Goal: Task Accomplishment & Management: Complete application form

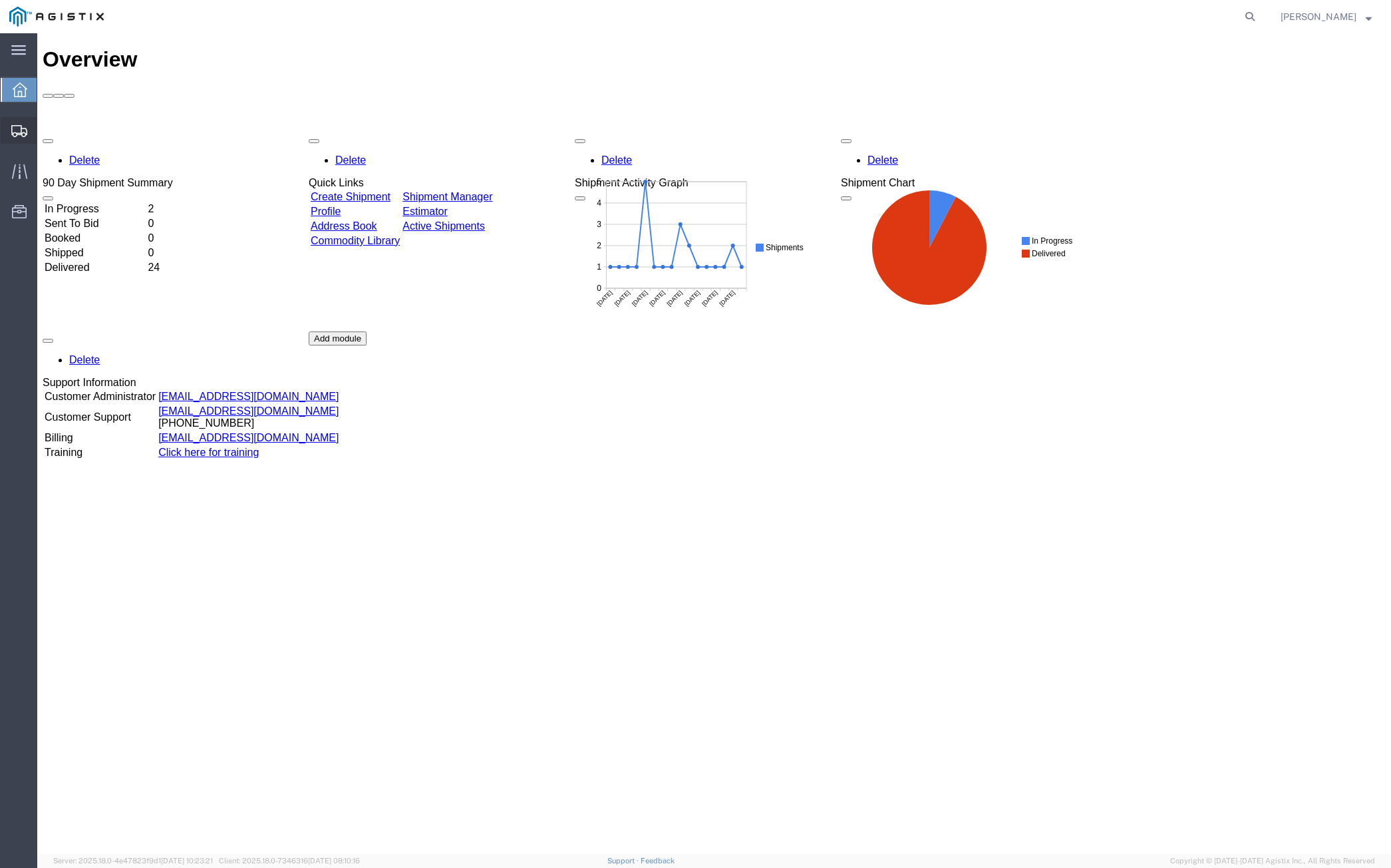
click at [0, 0] on span "Create from Template" at bounding box center [0, 0] width 0 height 0
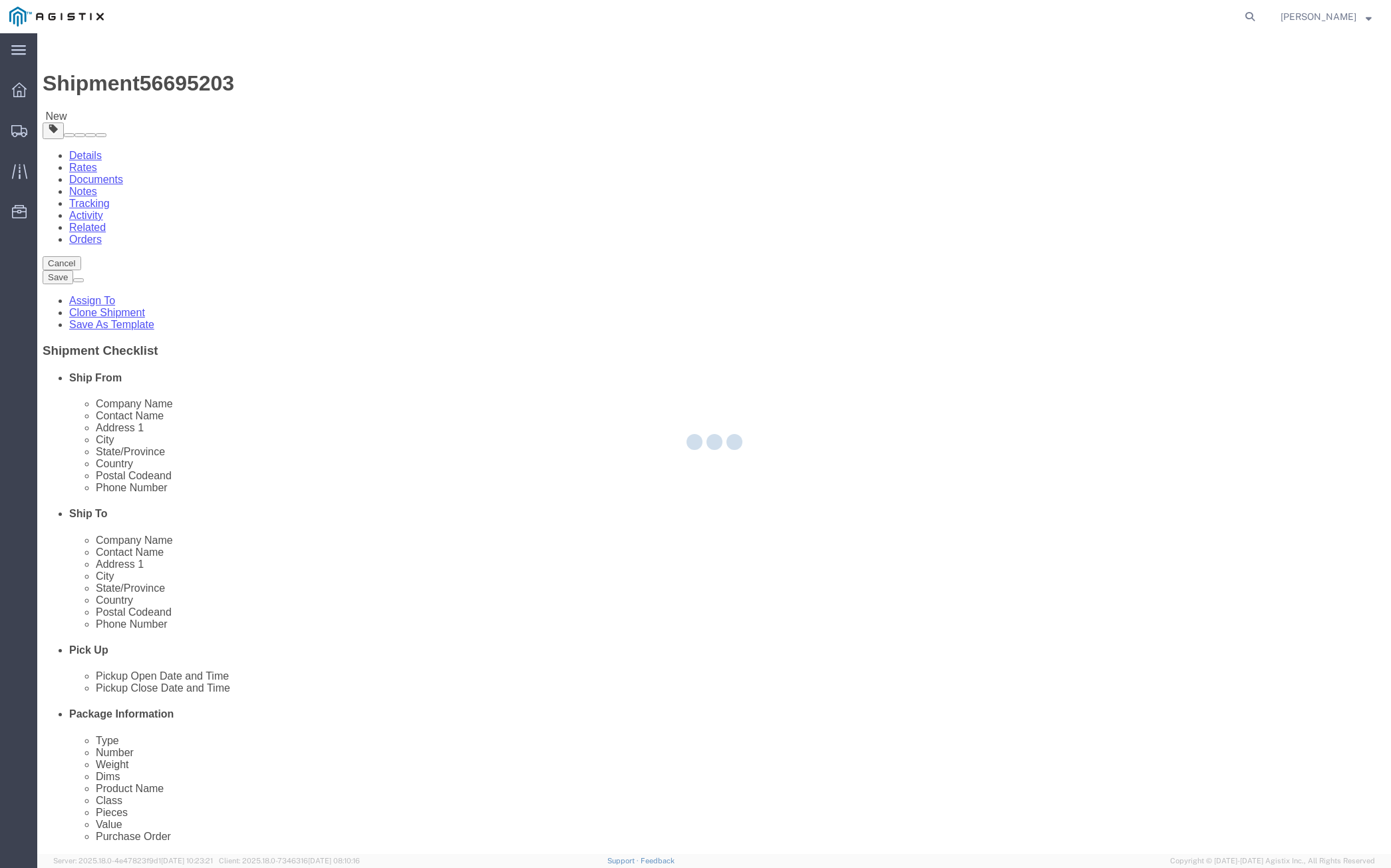
select select
select select "64571"
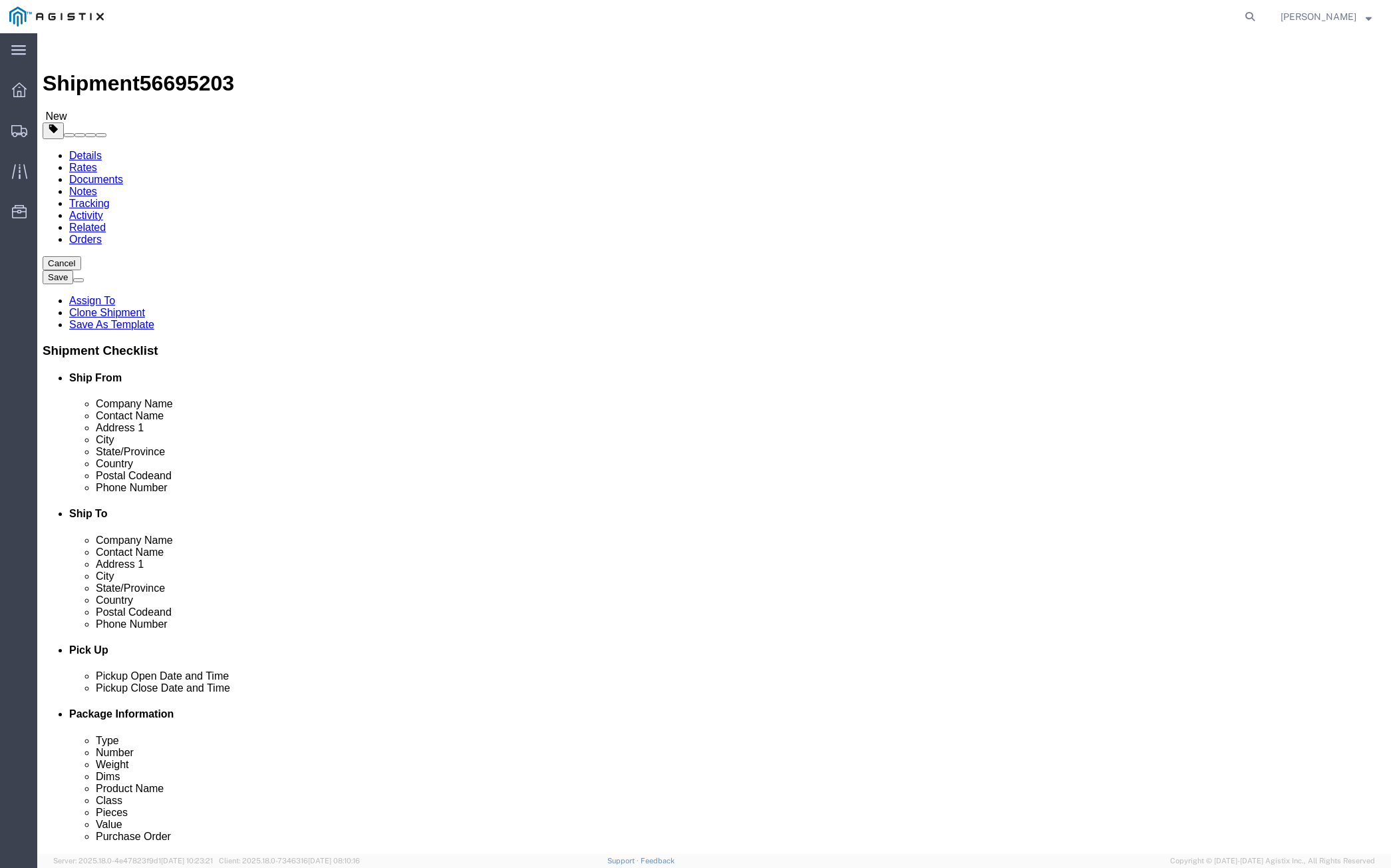
click select "Select All Others [GEOGRAPHIC_DATA] [GEOGRAPHIC_DATA] [GEOGRAPHIC_DATA] [GEOGRA…"
click input "text"
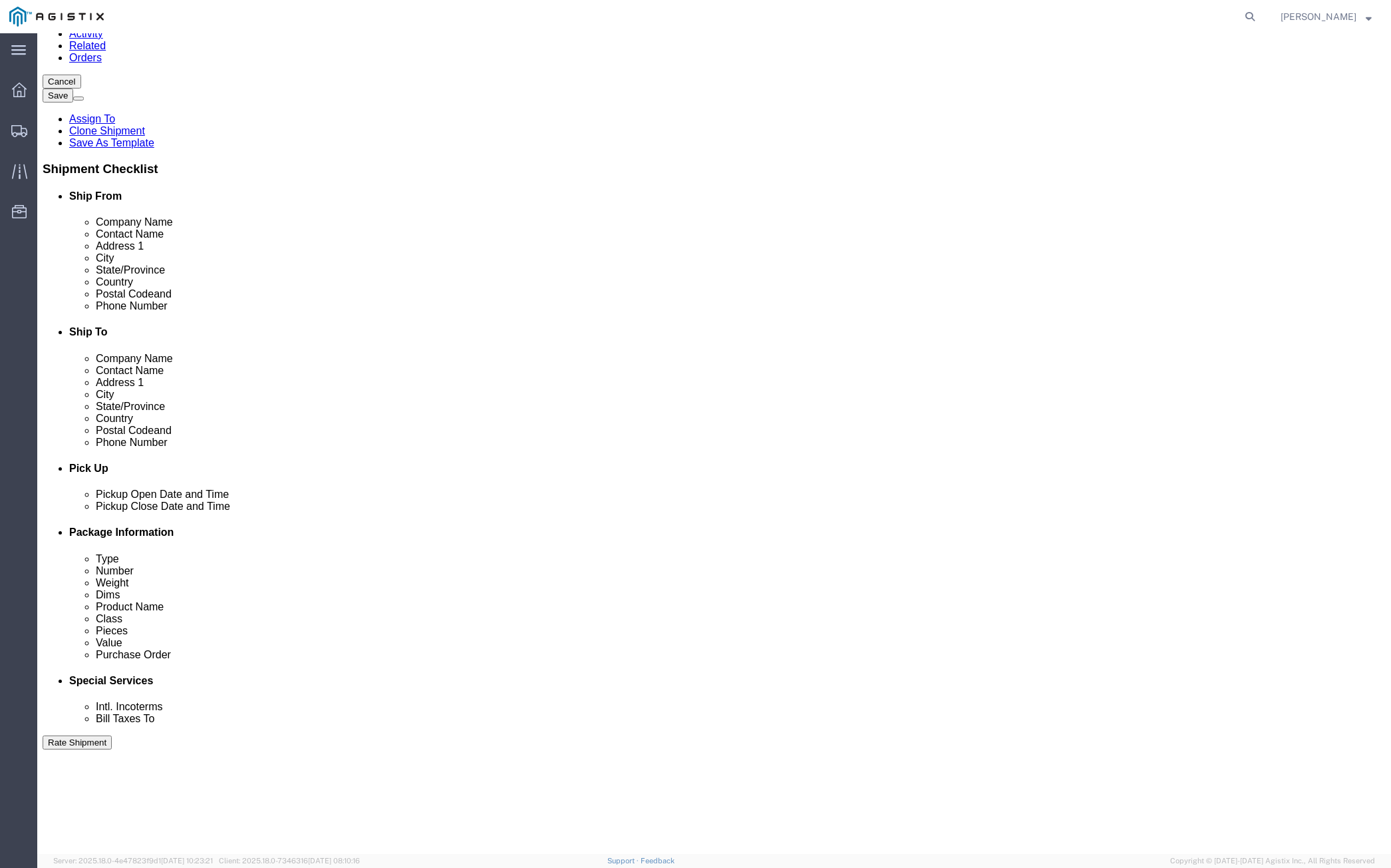
scroll to position [431, 0]
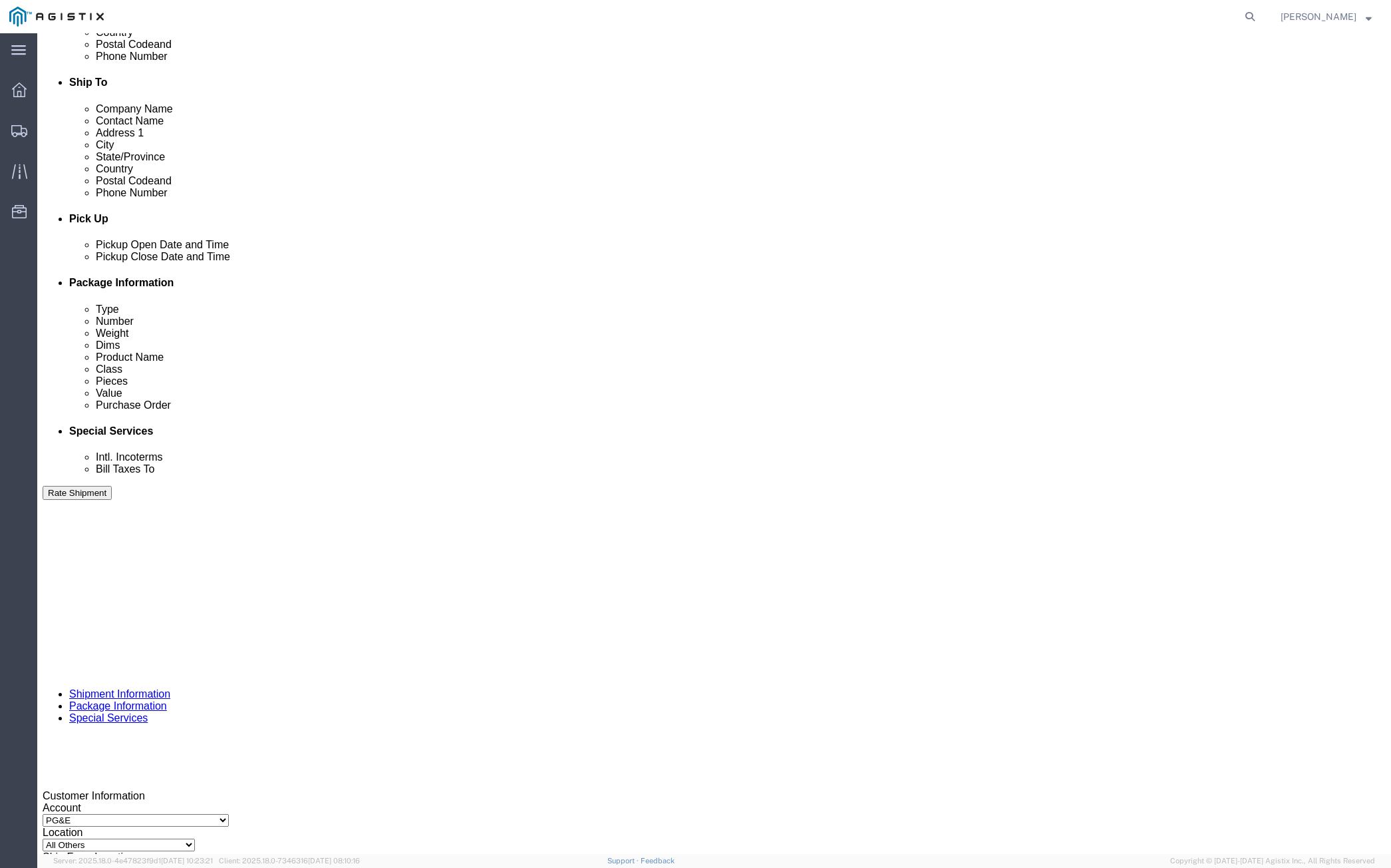
type input "5103245500"
drag, startPoint x: 267, startPoint y: 488, endPoint x: 153, endPoint y: 513, distance: 116.7
click div "Select Account Type Activity ID Airline Appointment Number ASN Batch Request # …"
type input "3501419381"
click div "[DATE] 4:44 PM"
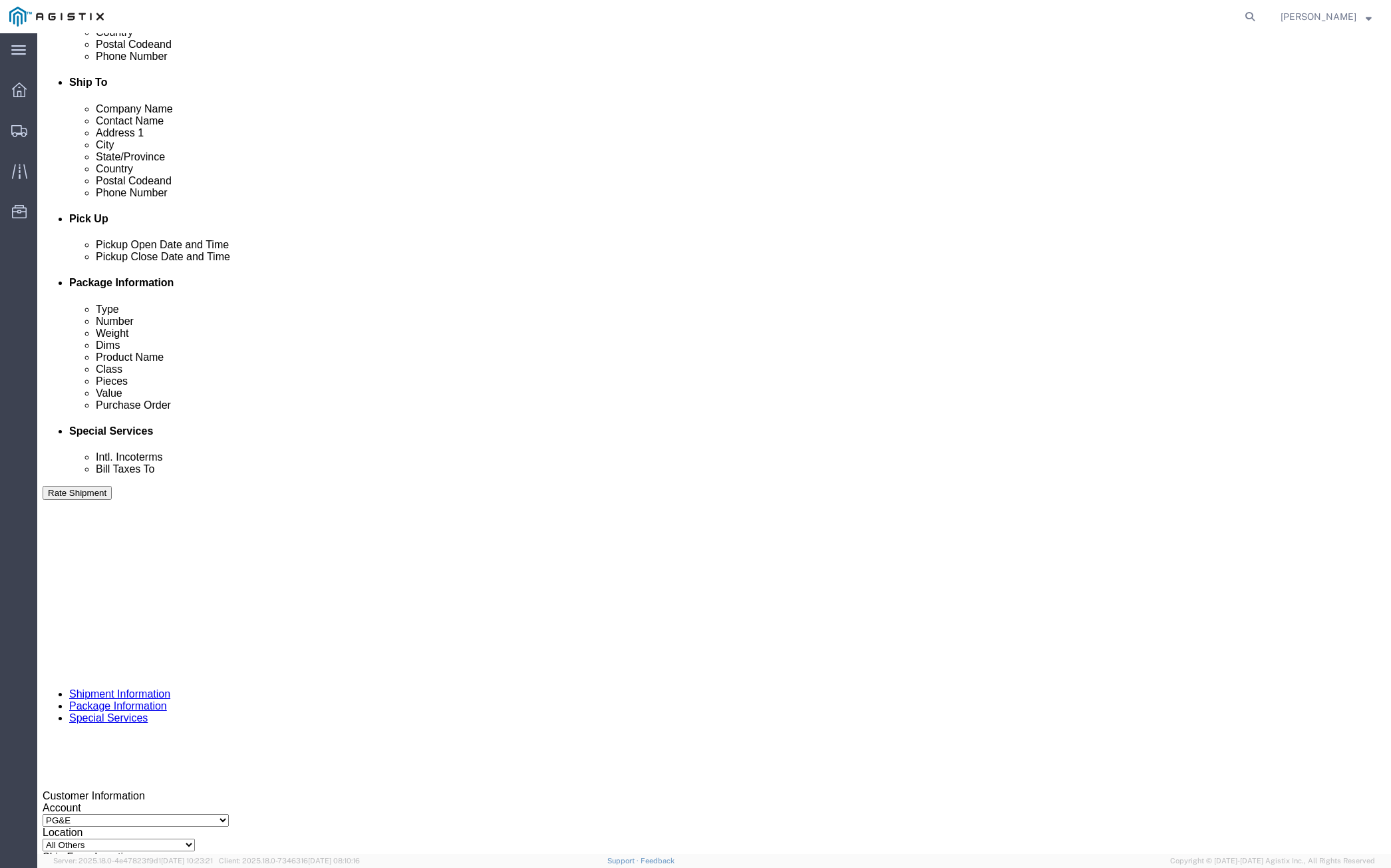
click input "4:44 PM"
click input "9:44 PM"
type input "7:00 AM"
click button "Apply"
click div "[DATE] 8:00 AM"
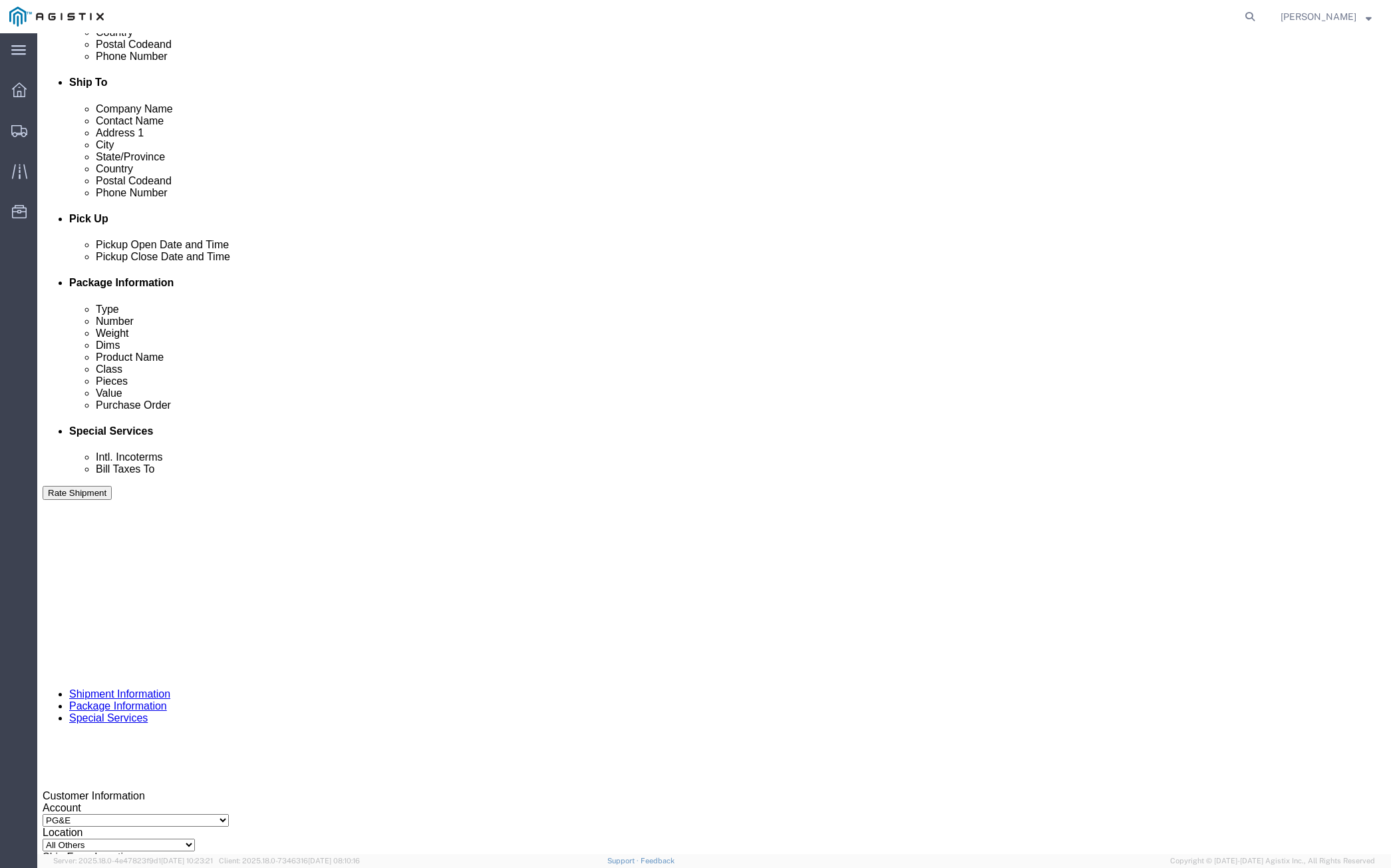
type input "2:45 PM"
click button "Apply"
click div "Delivery Start Date Delivery Start Time Deliver Open Date and Time"
click div
click input "3:45 PM"
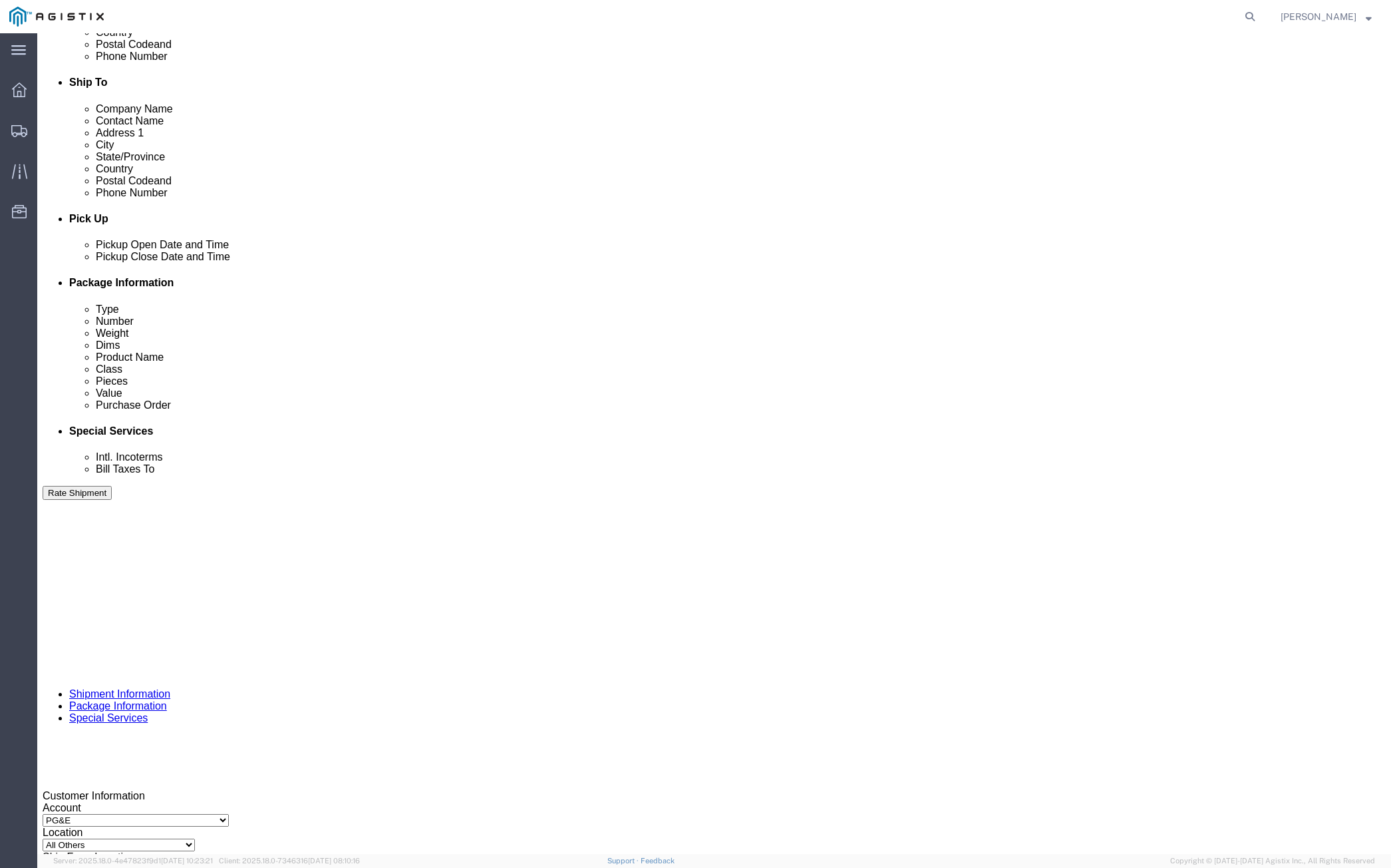
type input "8:00 AM"
click button "Apply"
click div
type input "4:00 PM"
click button "Apply"
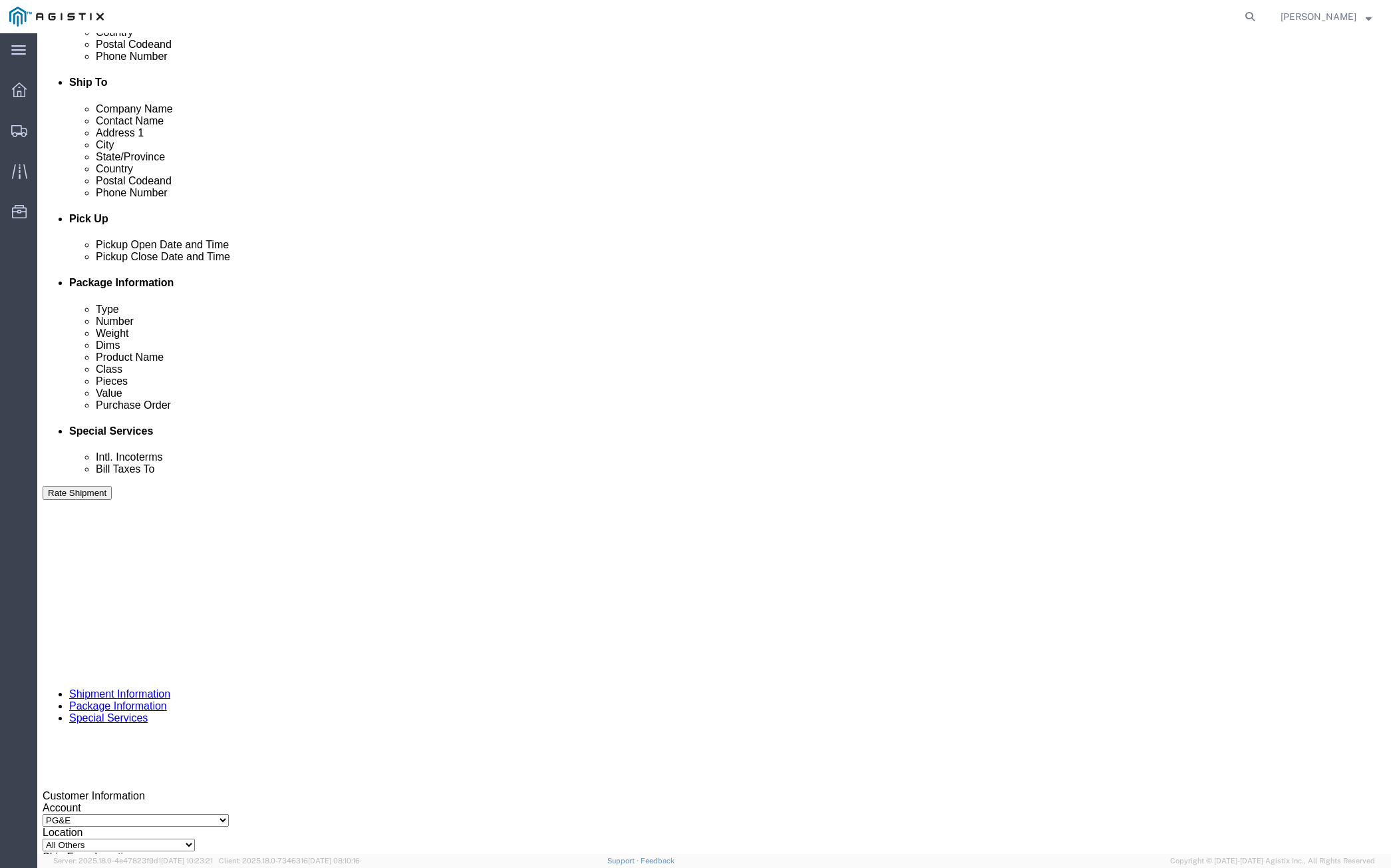
click button "Continue"
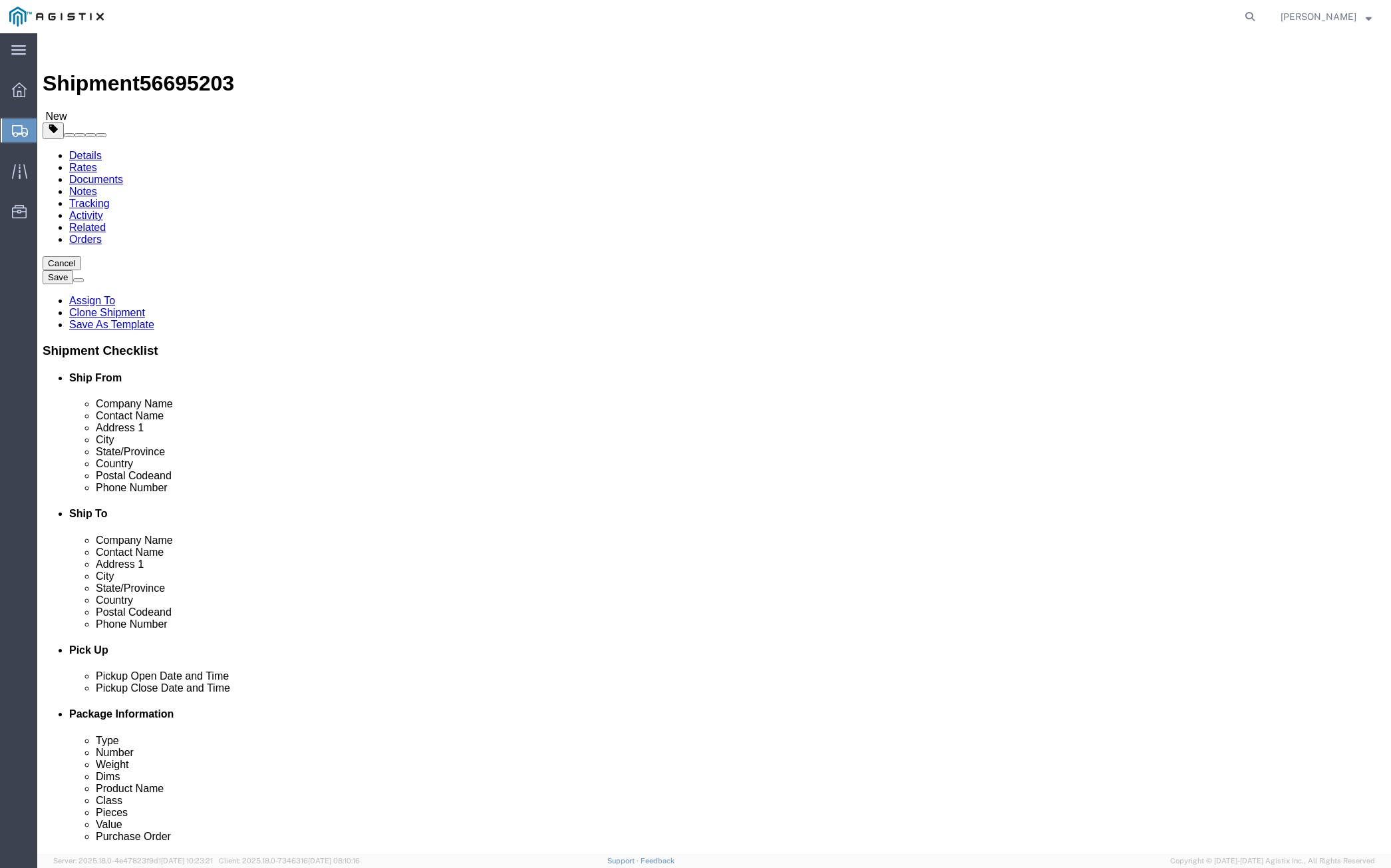
click select "Select Bulk Bundle(s) Cardboard Box(es) Carton(s) Crate(s) Drum(s) (Fiberboard)…"
drag, startPoint x: 285, startPoint y: 230, endPoint x: 285, endPoint y: 241, distance: 11.0
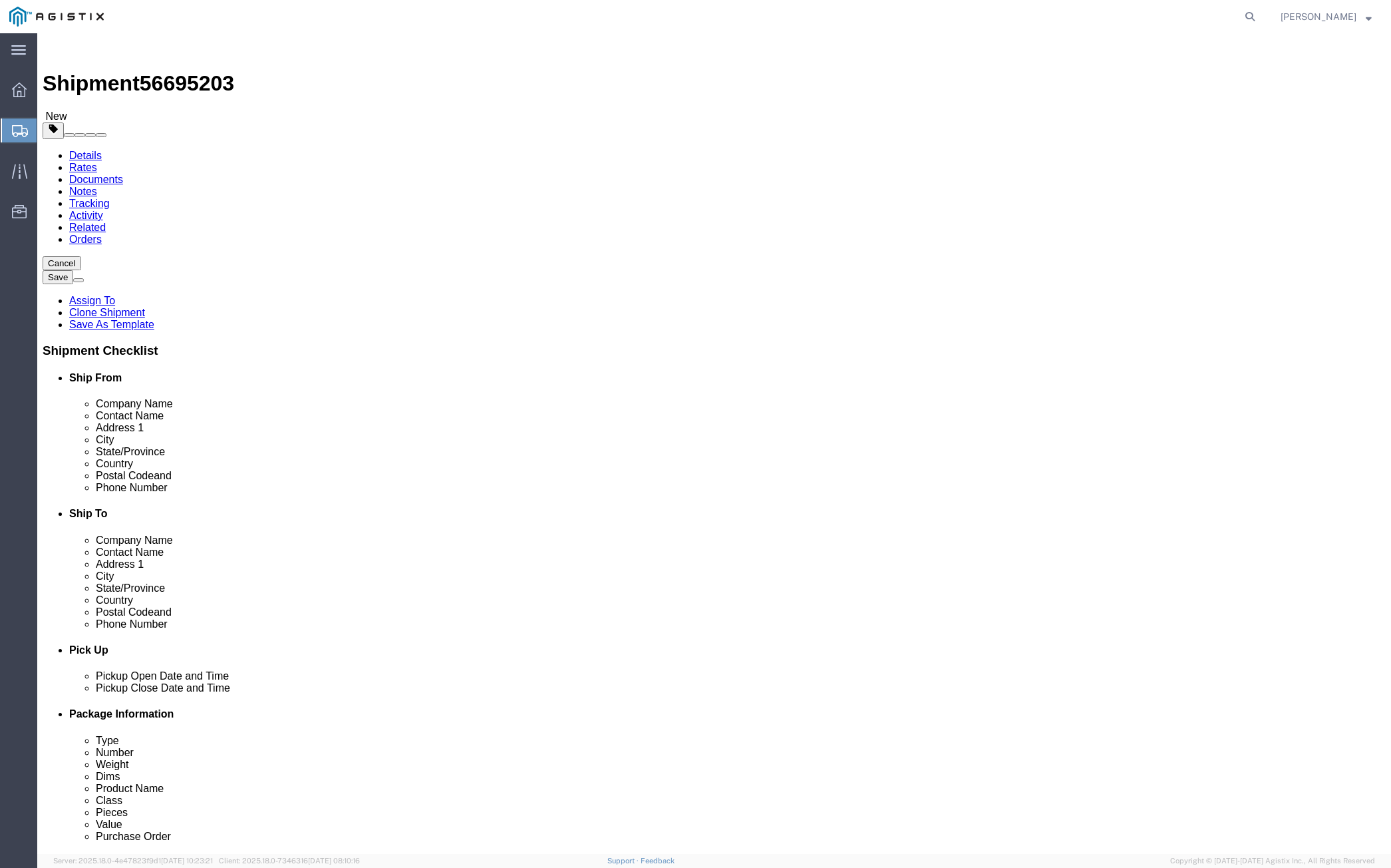
click select "Select Bulk Bundle(s) Cardboard Box(es) Carton(s) Crate(s) Drum(s) (Fiberboard)…"
select select "PSST"
click select "Select Bulk Bundle(s) Cardboard Box(es) Carton(s) Crate(s) Drum(s) (Fiberboard)…"
drag, startPoint x: 214, startPoint y: 282, endPoint x: 189, endPoint y: 284, distance: 25.1
click div "Number 7"
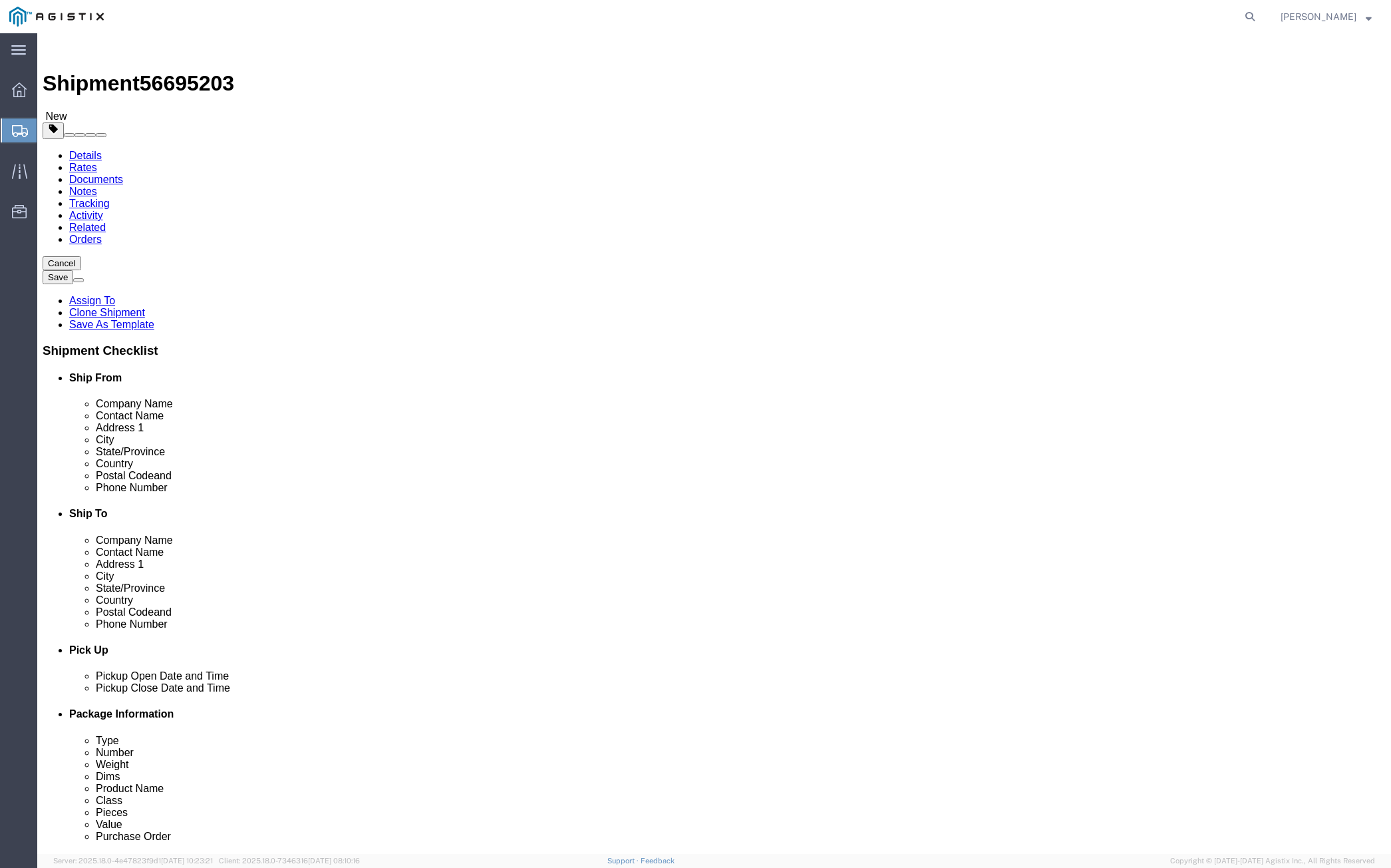
type input "12"
type input "40"
type input "50"
type input "45"
drag, startPoint x: 238, startPoint y: 335, endPoint x: 201, endPoint y: 340, distance: 37.3
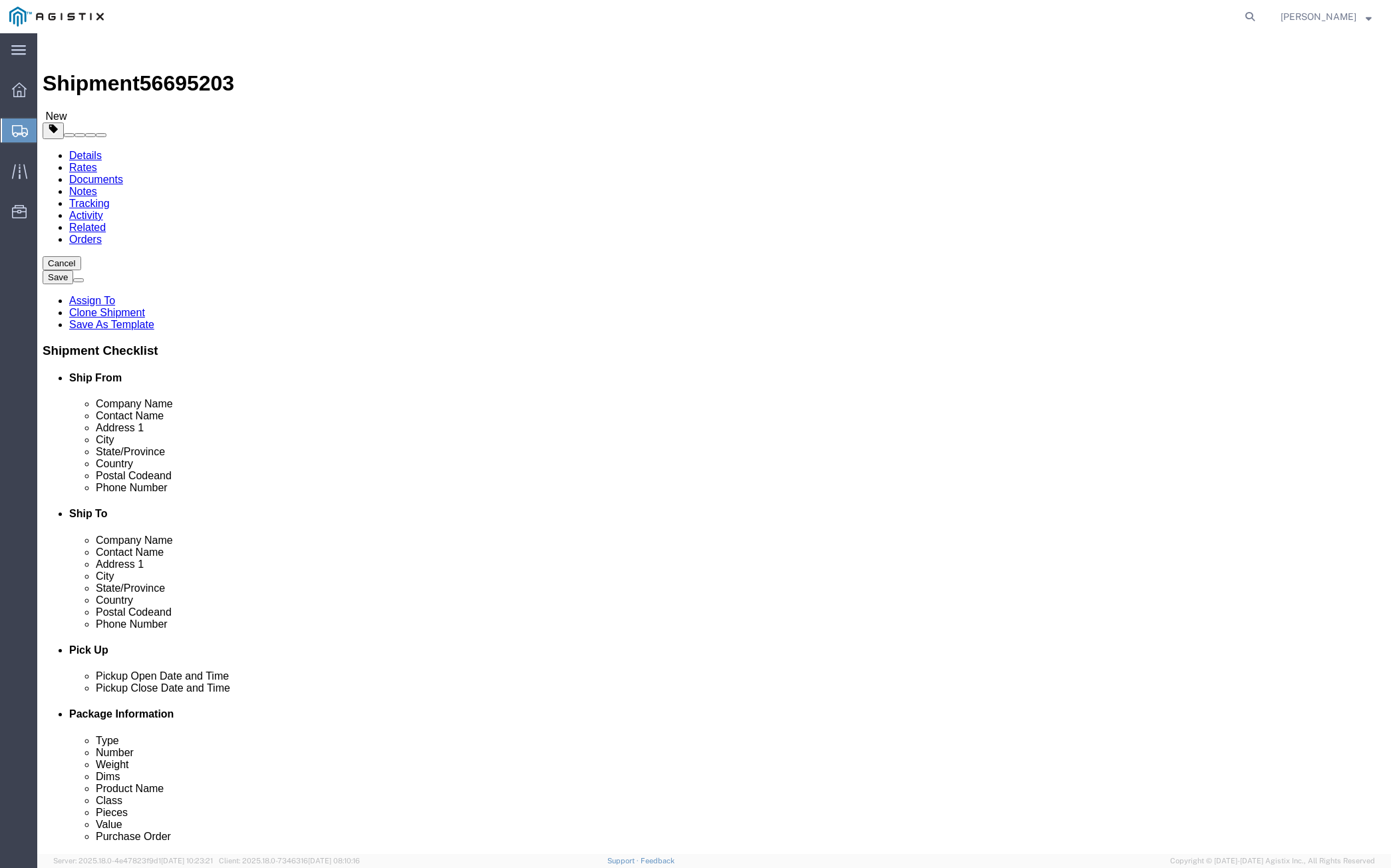
click input "2576.00"
type input "3756"
click dd "150.00 USD"
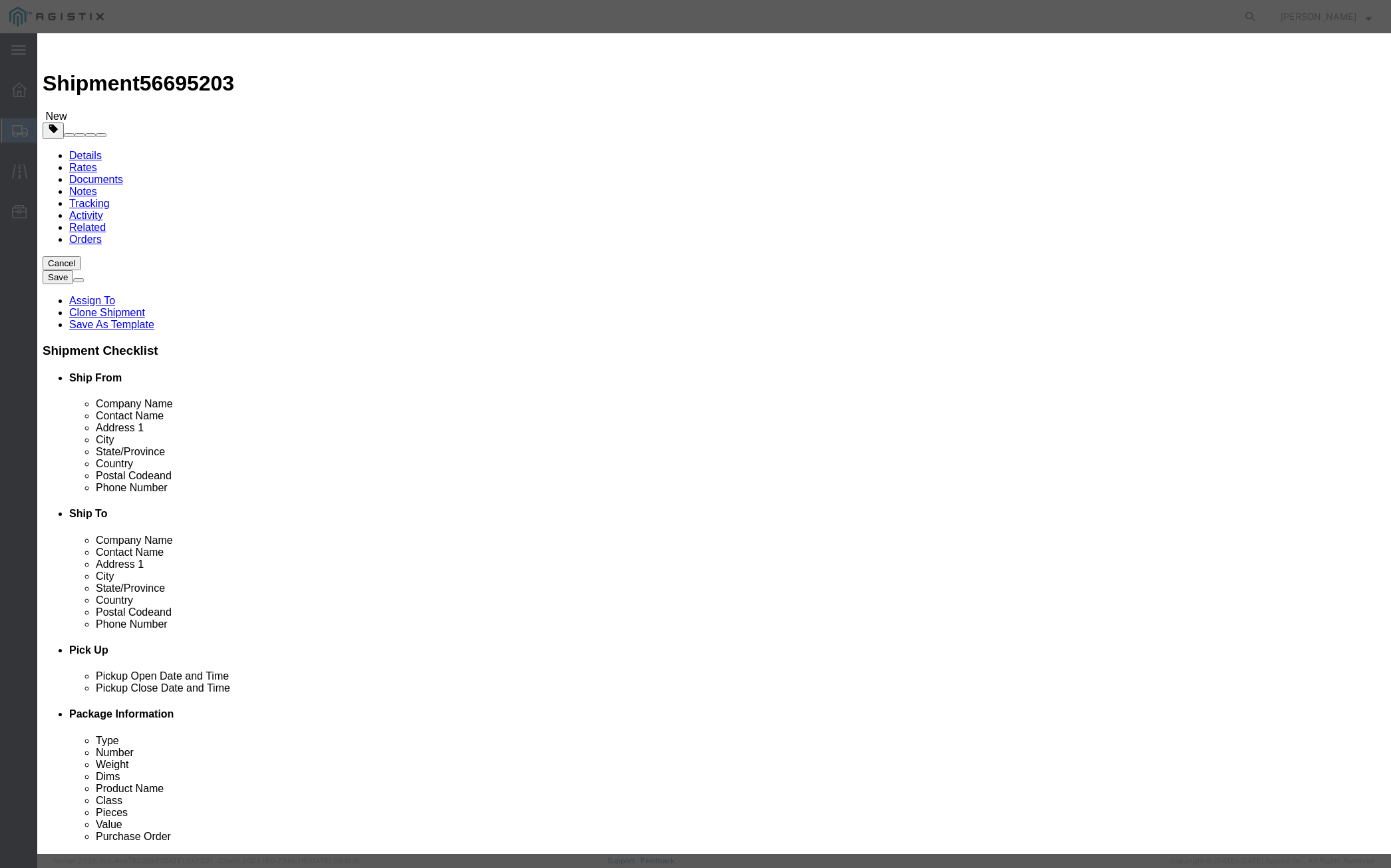
drag, startPoint x: 504, startPoint y: 131, endPoint x: 400, endPoint y: 139, distance: 104.3
click div "Product Name M560578 SLIP SHEET PAD,32 X 50 PLAIN Pieces 1750.00 Select Bag Bar…"
type input "3000"
click input "257.14"
click select "Select 50 55 60 65 70 85 92.5 100 125 175 250 300 400"
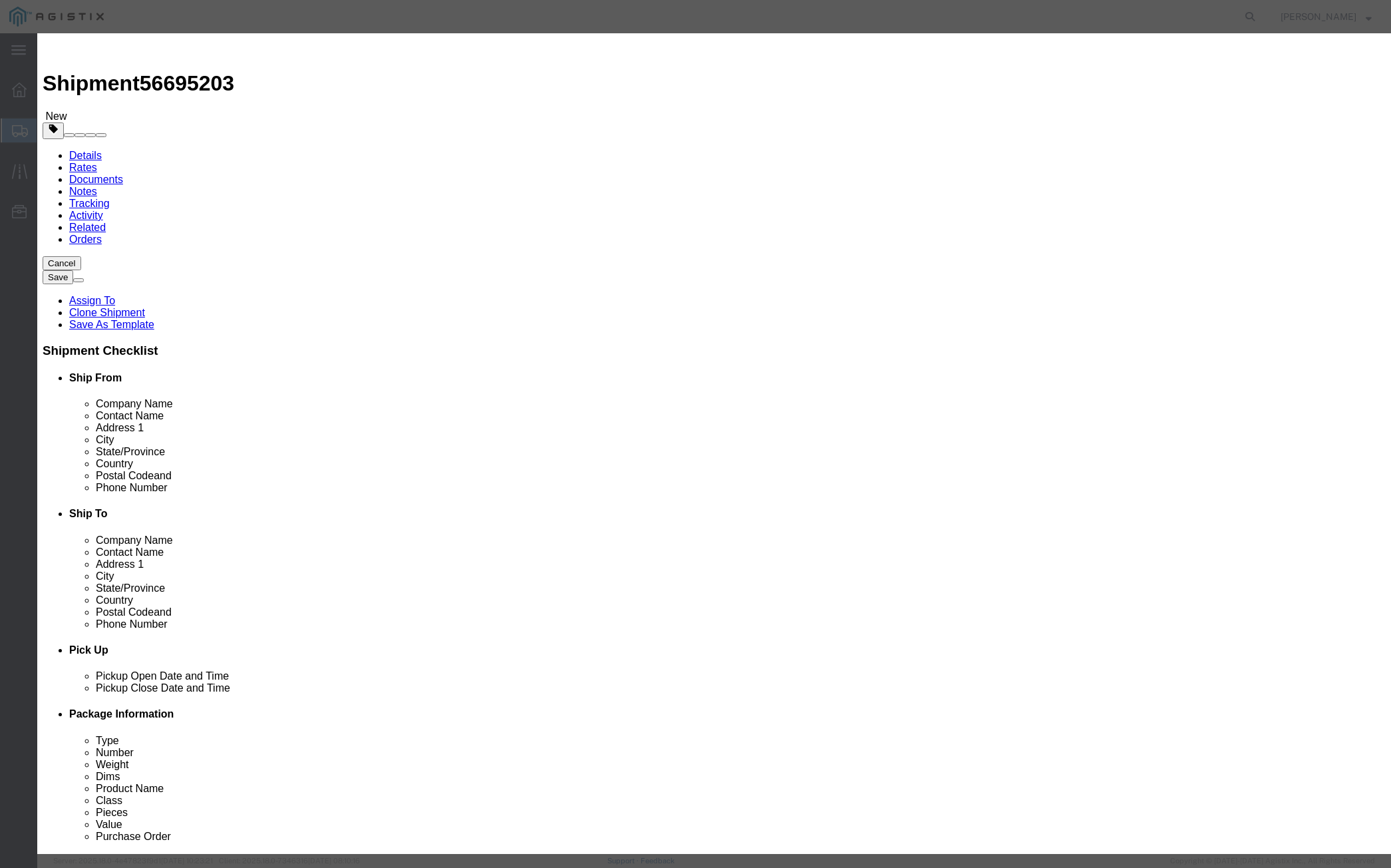
drag, startPoint x: 485, startPoint y: 150, endPoint x: 398, endPoint y: 151, distance: 87.0
click div "Total Value 257.14 Select ADP AED AFN ALL AMD AOA ARS ATS AUD AWG AZN BAM BBD B…"
type input "150"
click textarea
click select "Select 50 55 60 65 70 85 92.5 100 125 175 250 300 400"
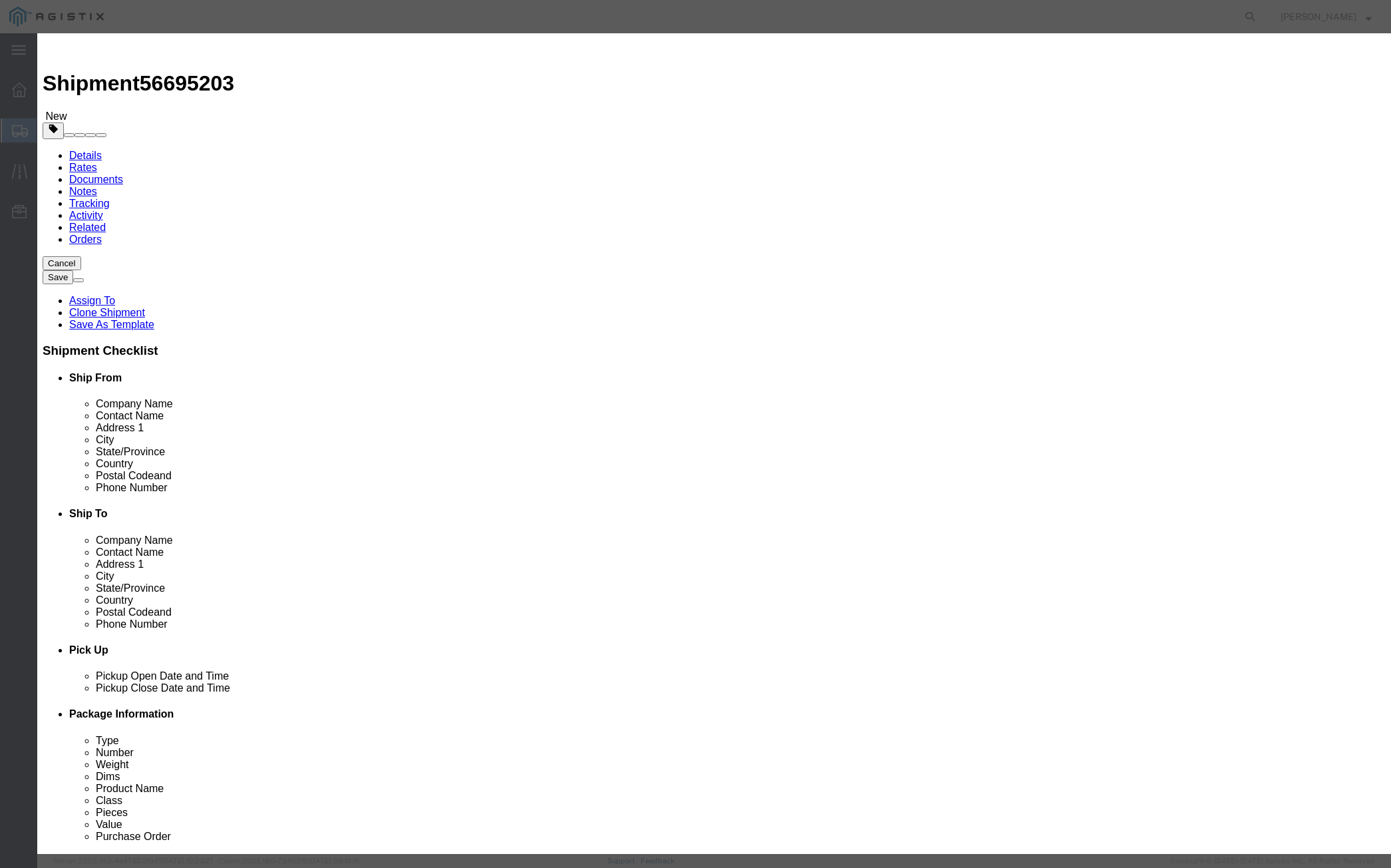
select select "55"
click select "Select 50 55 60 65 70 85 92.5 100 125 175 250 300 400"
click button "Save & Close"
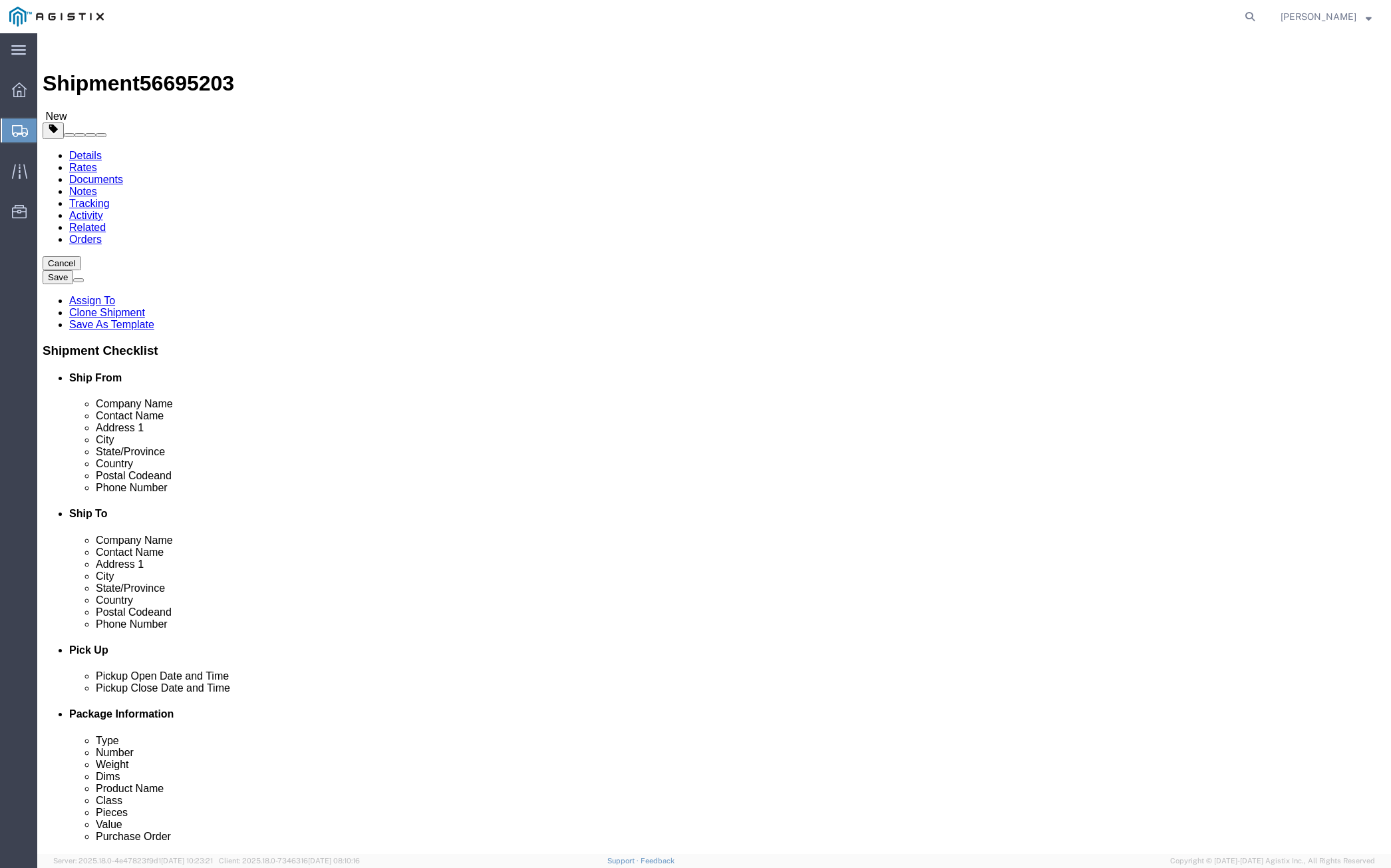
click button "Continue"
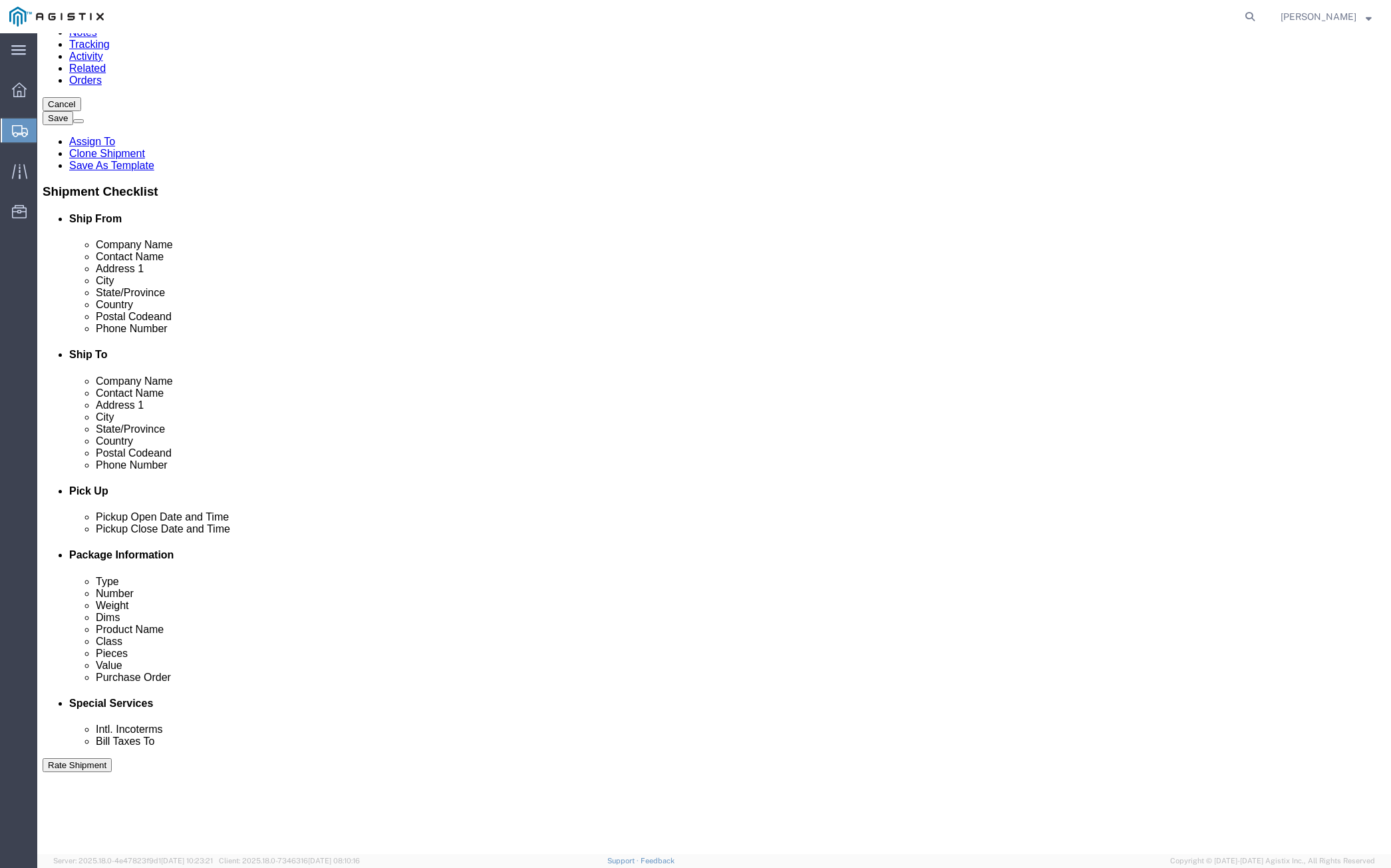
scroll to position [284, 0]
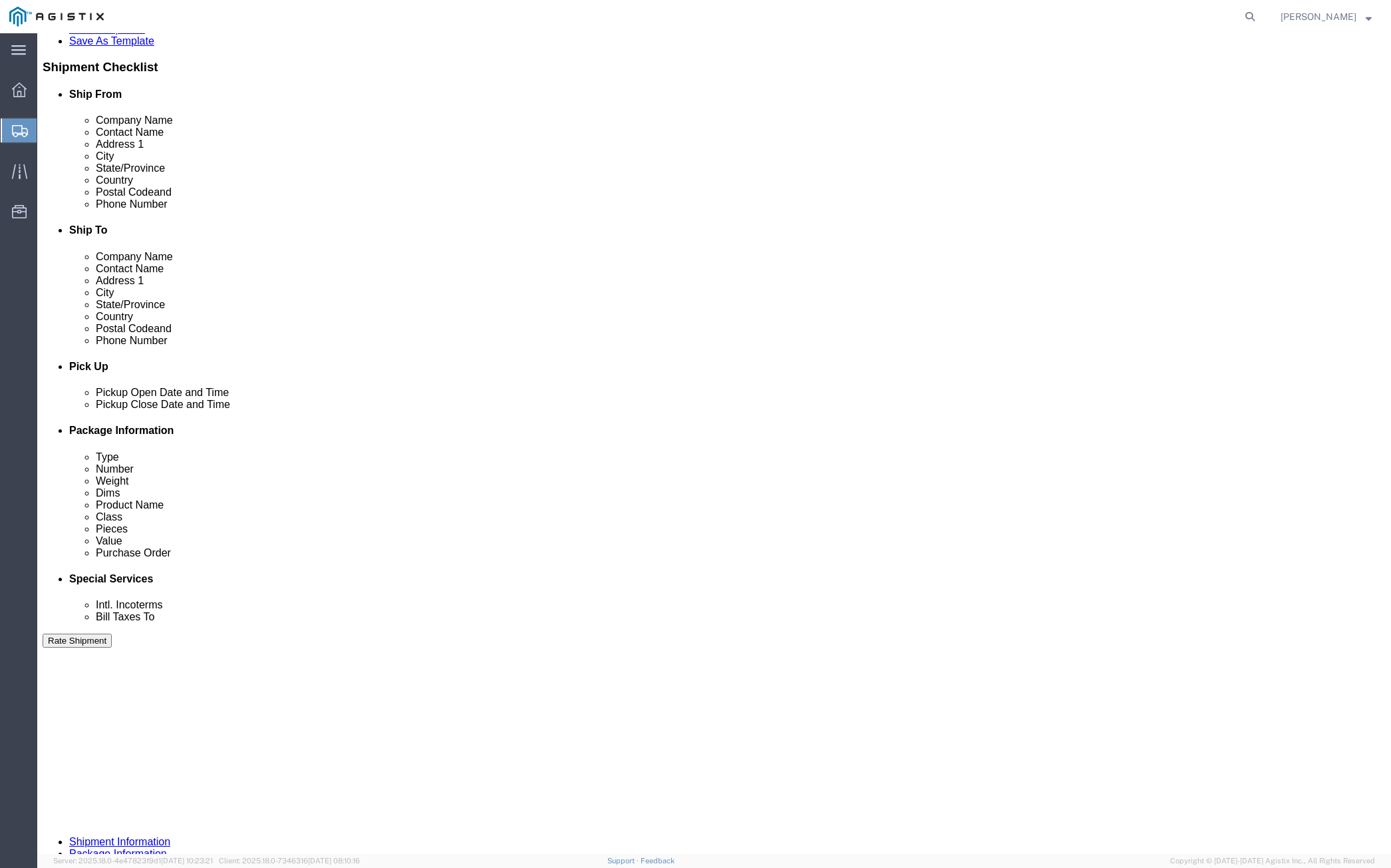
click button "Rate Shipment"
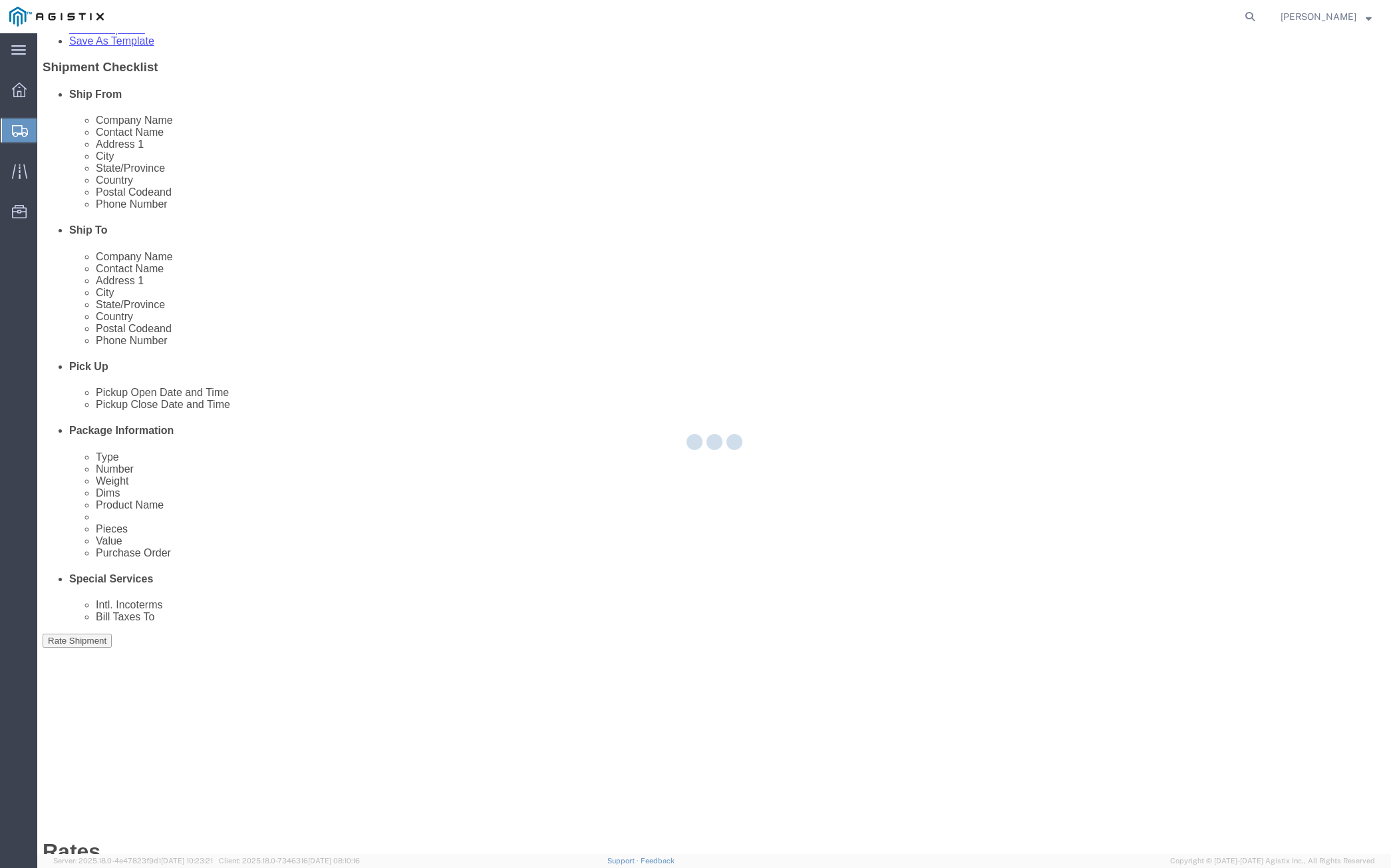
scroll to position [0, 0]
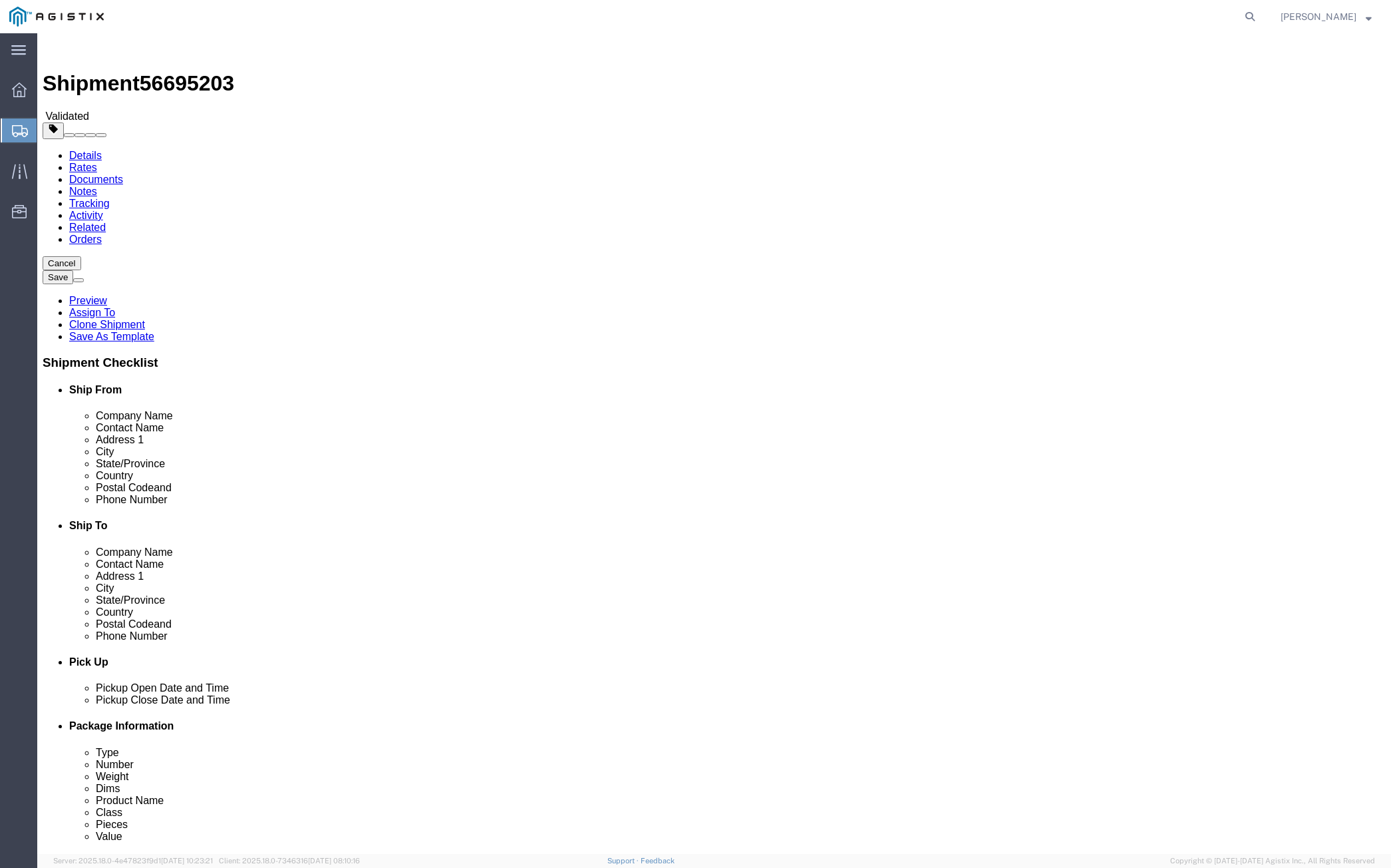
click at [80, 150] on link "Details" at bounding box center [85, 156] width 32 height 12
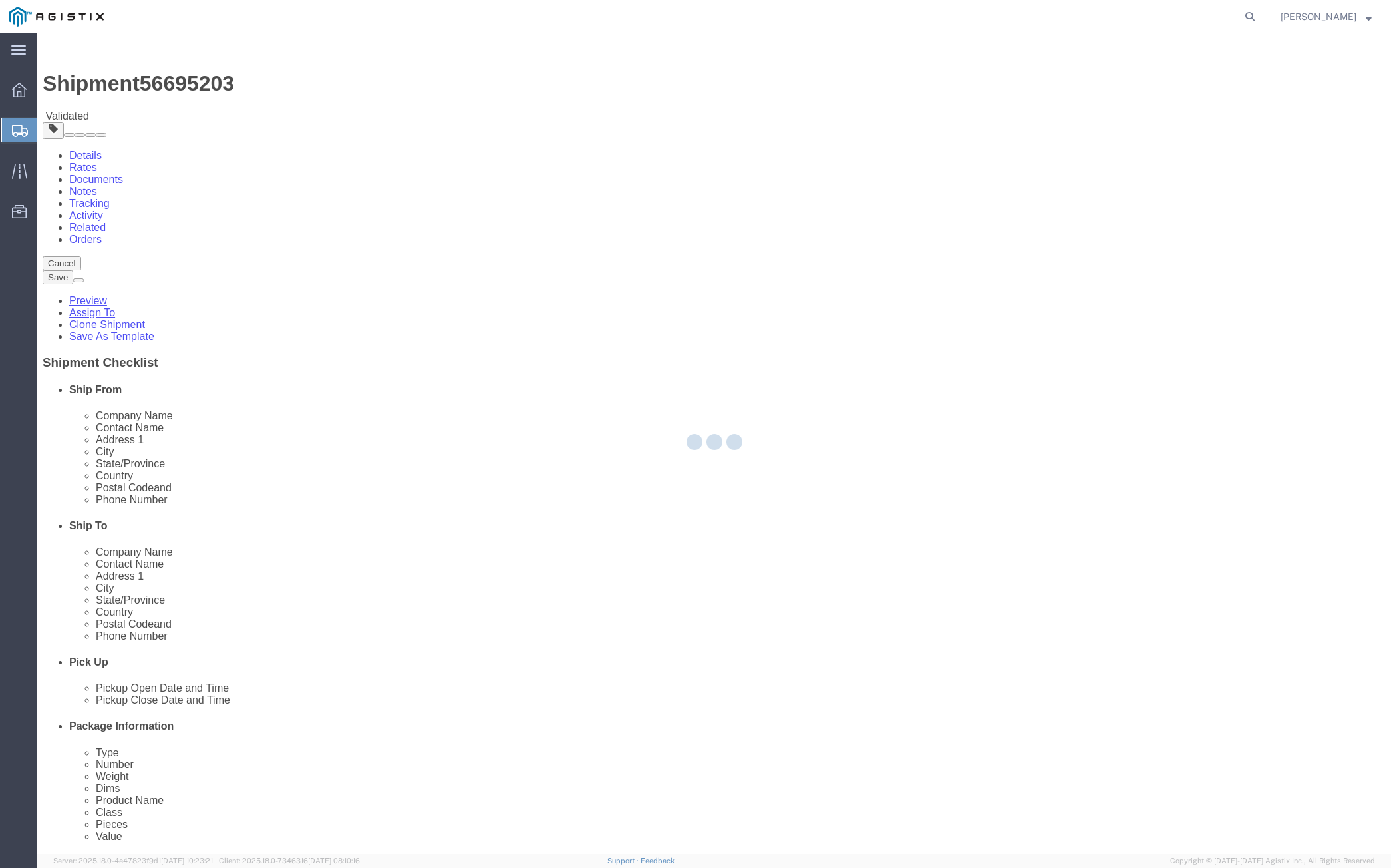
select select "64571"
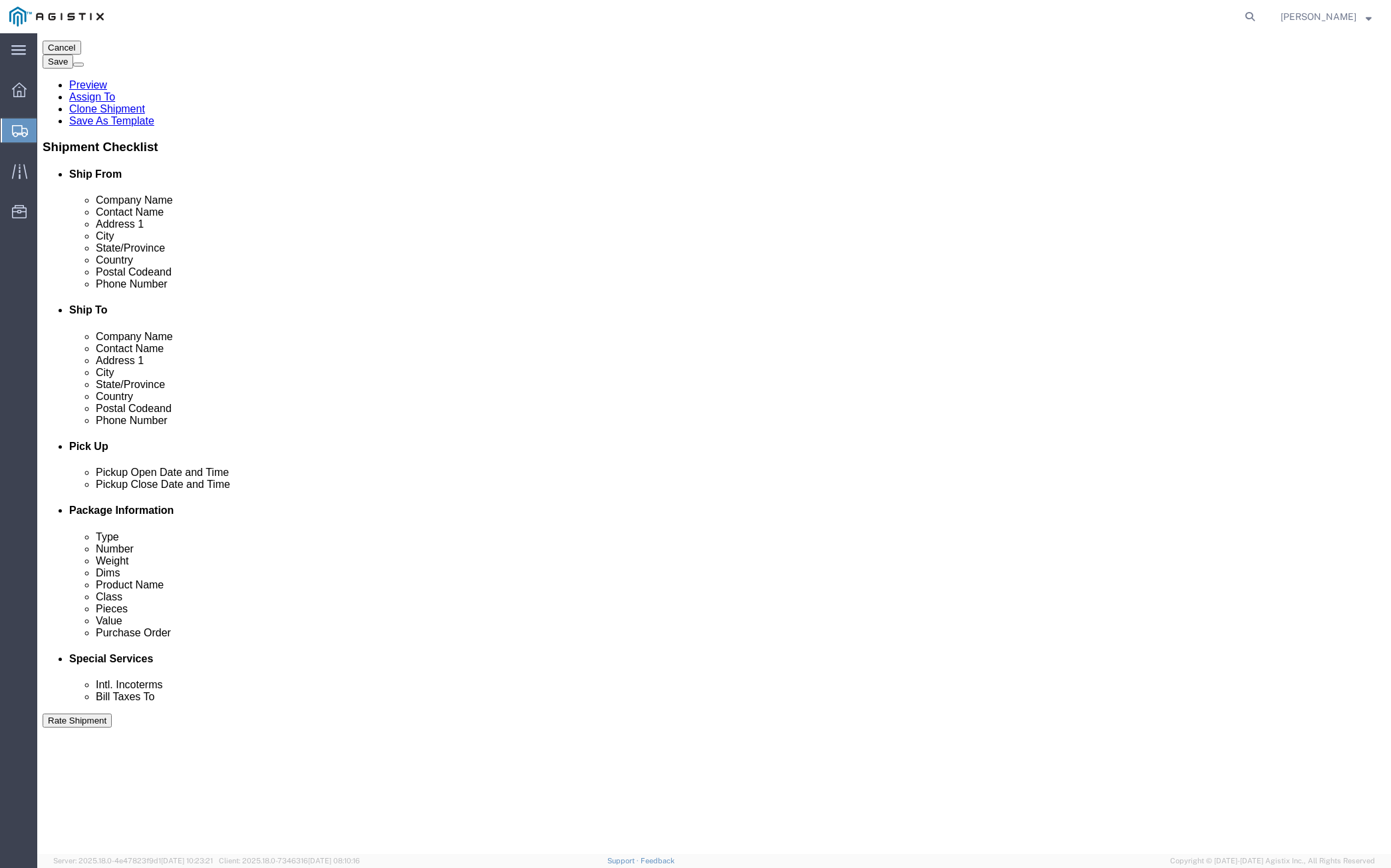
scroll to position [431, 0]
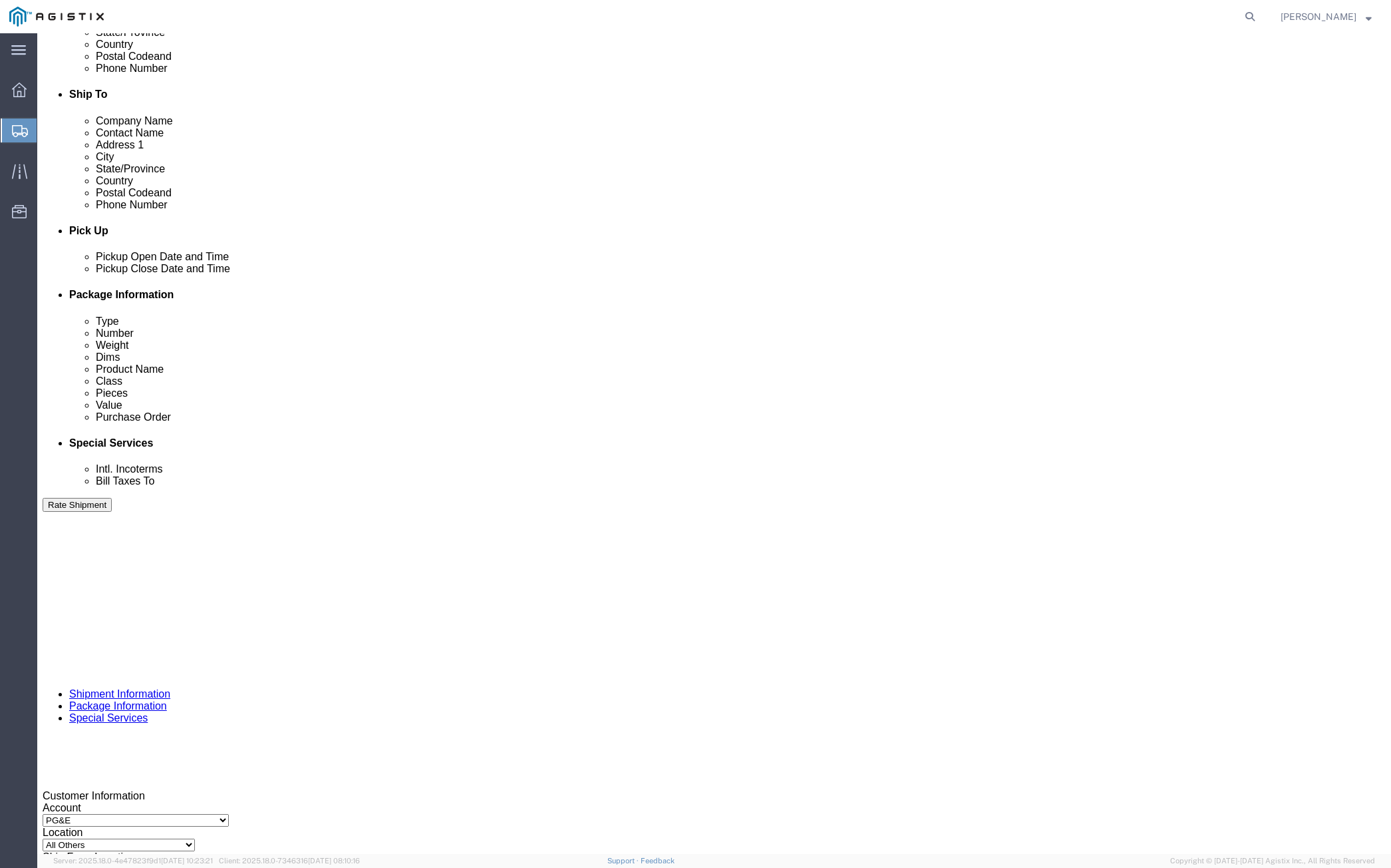
click div "[DATE] 2:45 PM"
click button "Apply"
click div "[DATE] 3:45 PM"
type input "7:00 AM"
click button "Apply"
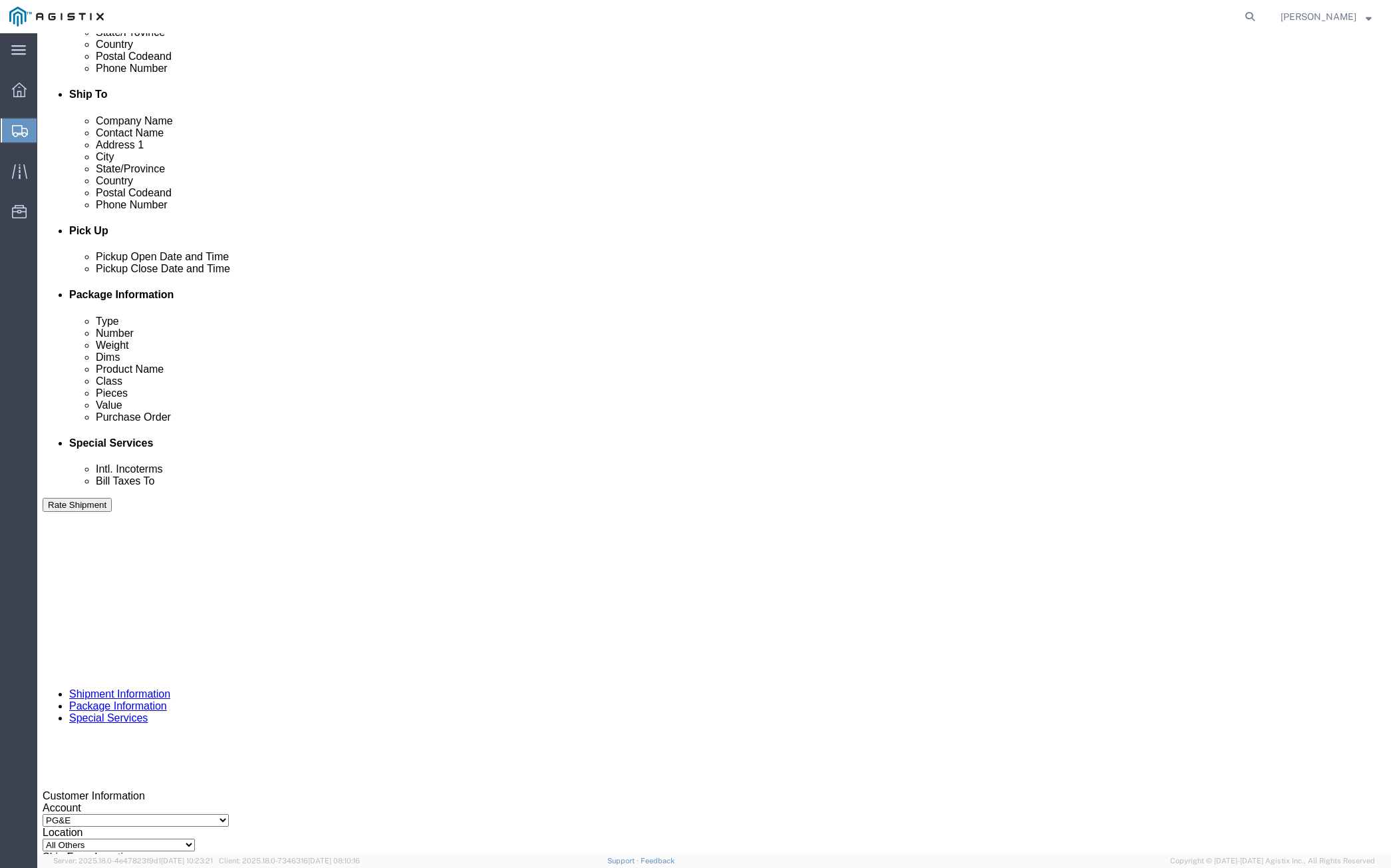
click div "[DATE] 8:00 AM"
type input "5:00 PM"
click div "Close Time 5:00 PM [DATE] 8:00 AM - [DATE] 8:00 AM Cancel Apply"
click button "Apply"
click button "Rate Shipment"
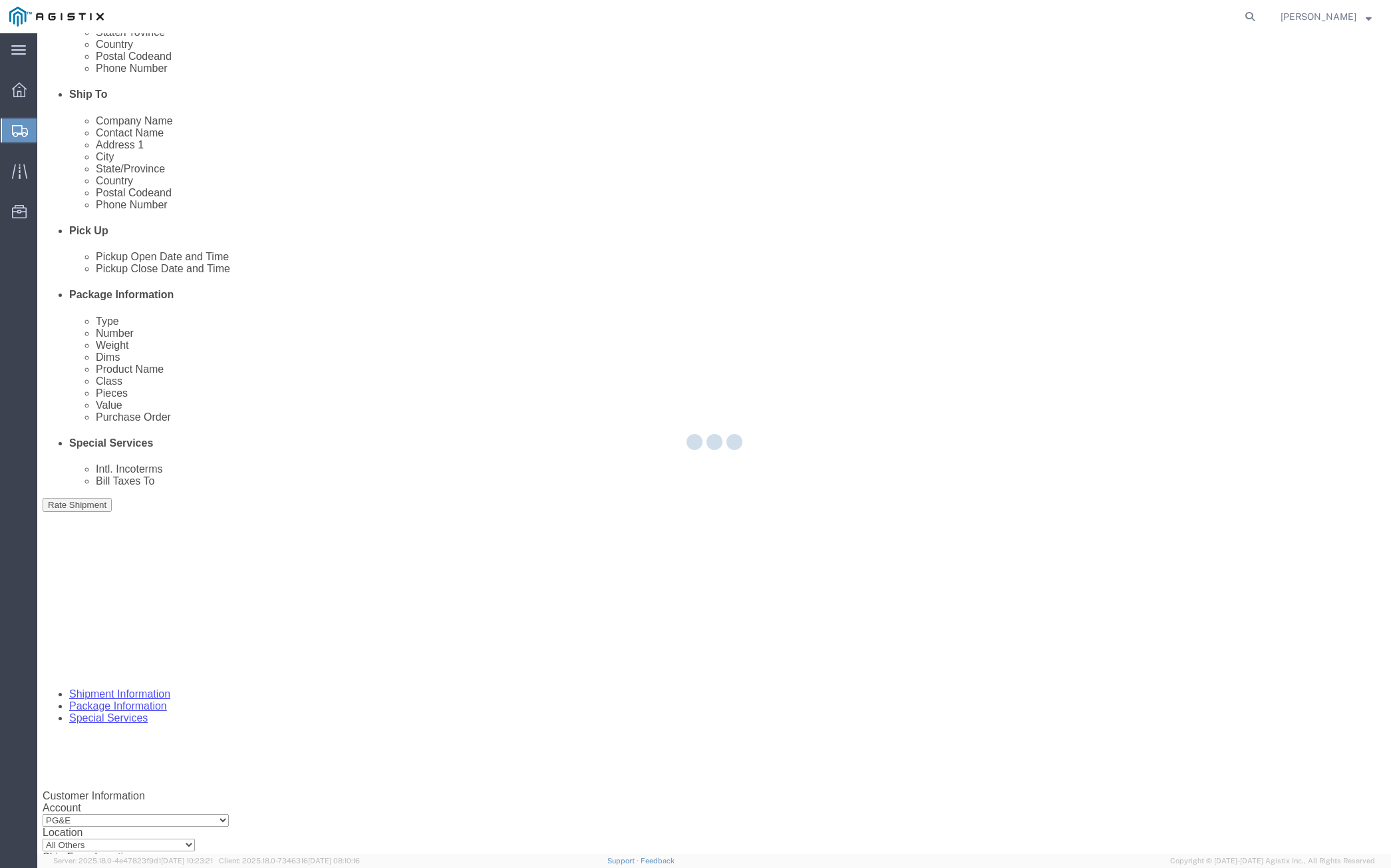
click at [121, 682] on div at bounding box center [714, 444] width 1354 height 821
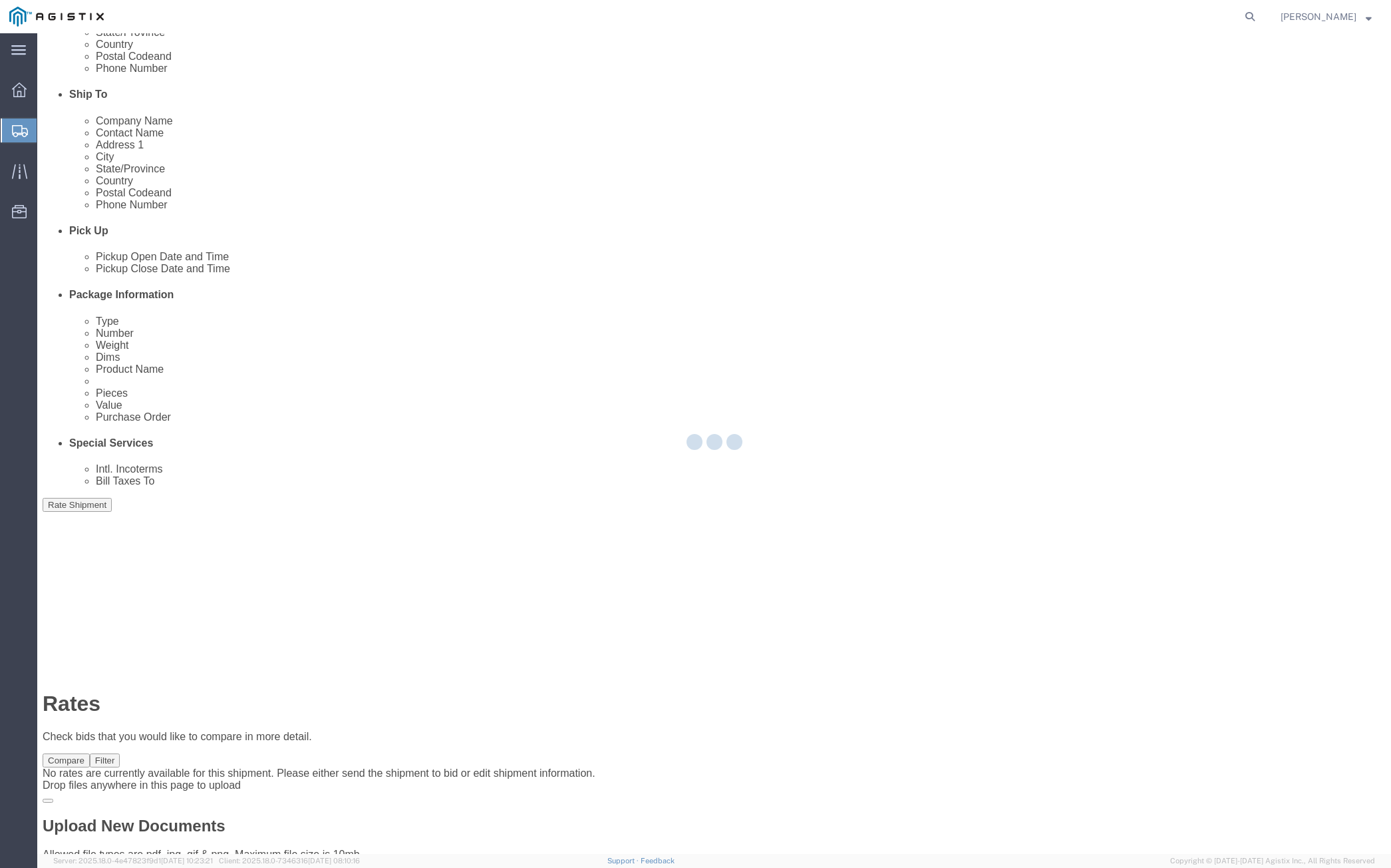
scroll to position [0, 0]
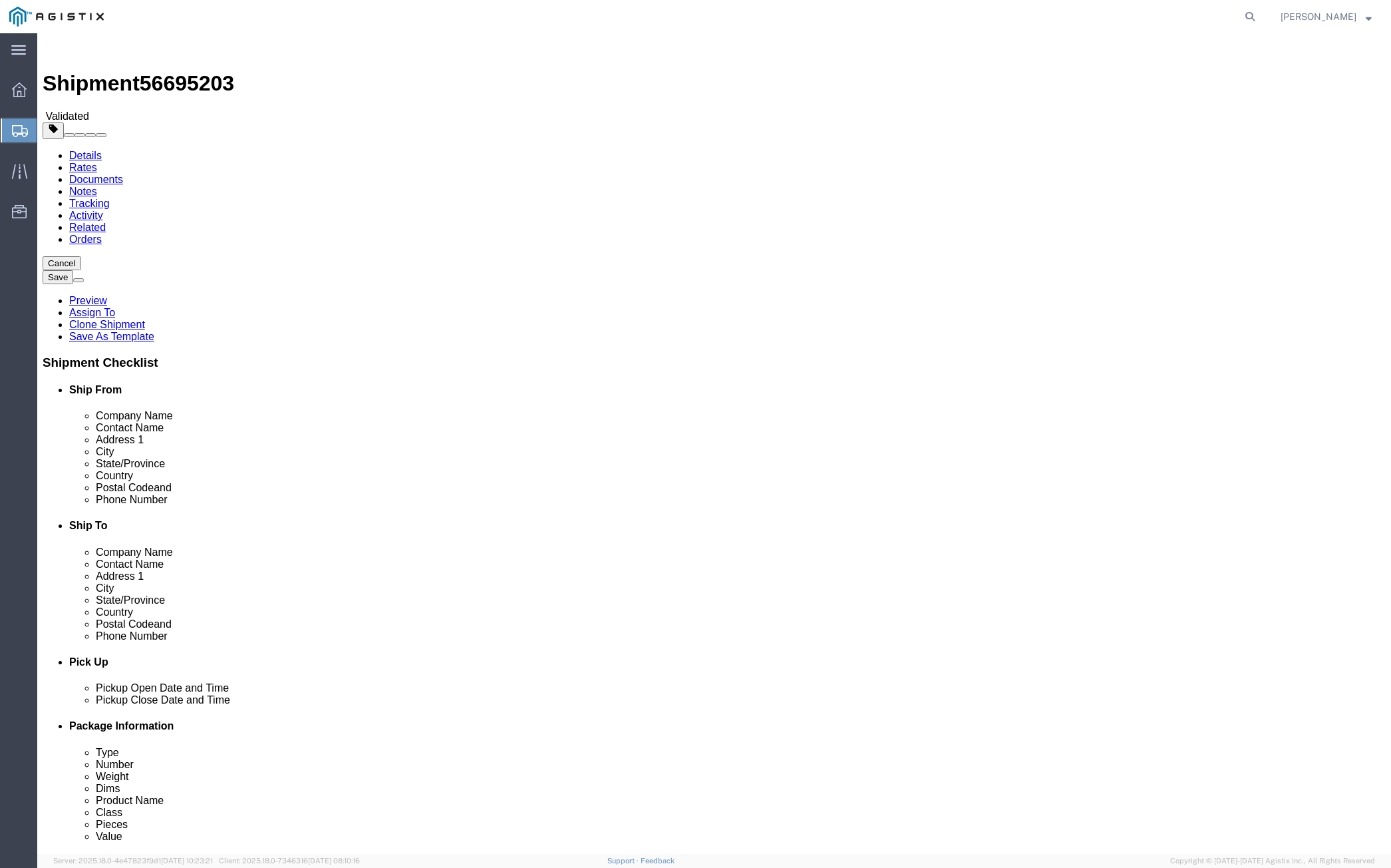
click at [75, 150] on link "Details" at bounding box center [85, 156] width 32 height 12
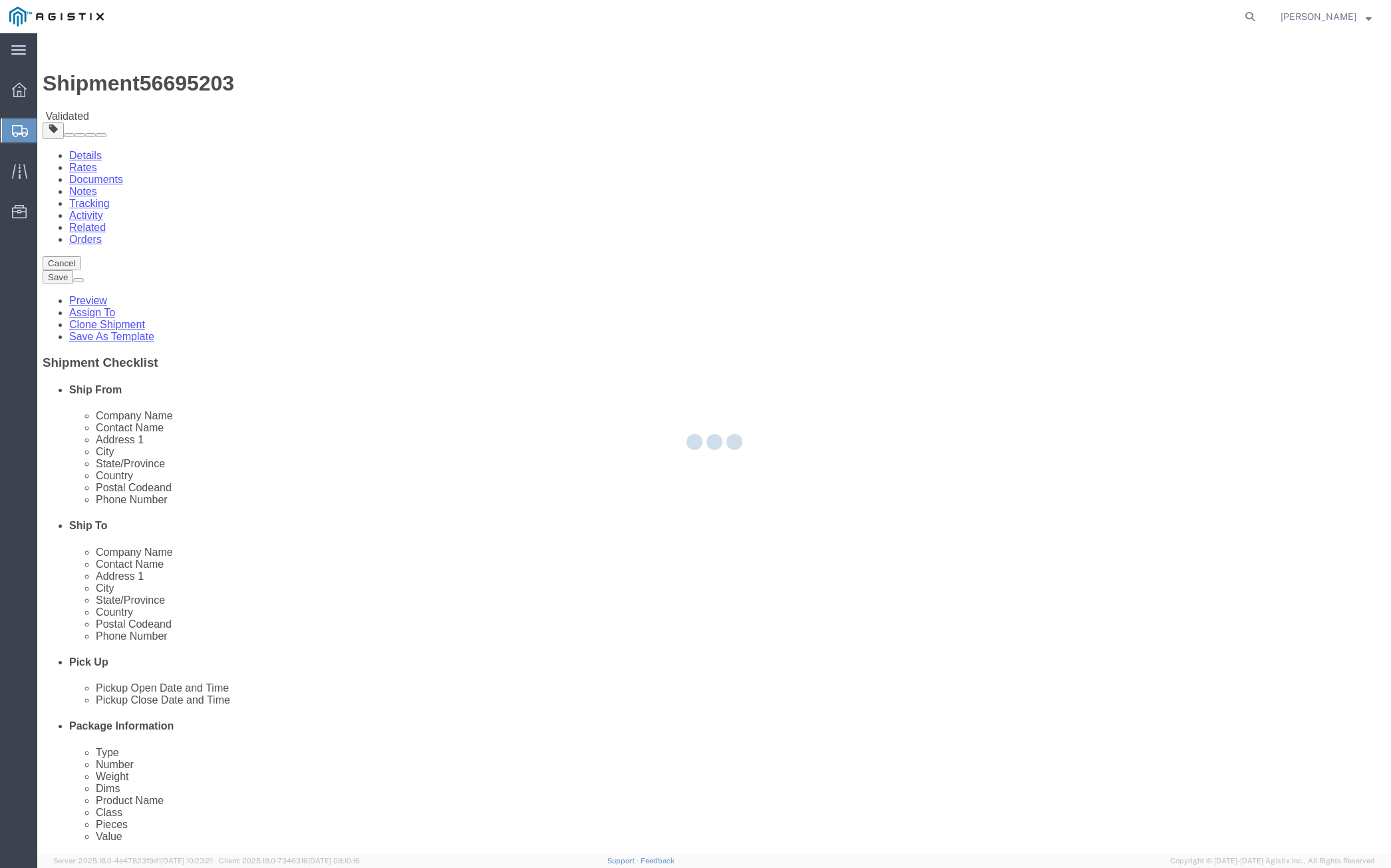
select select "64571"
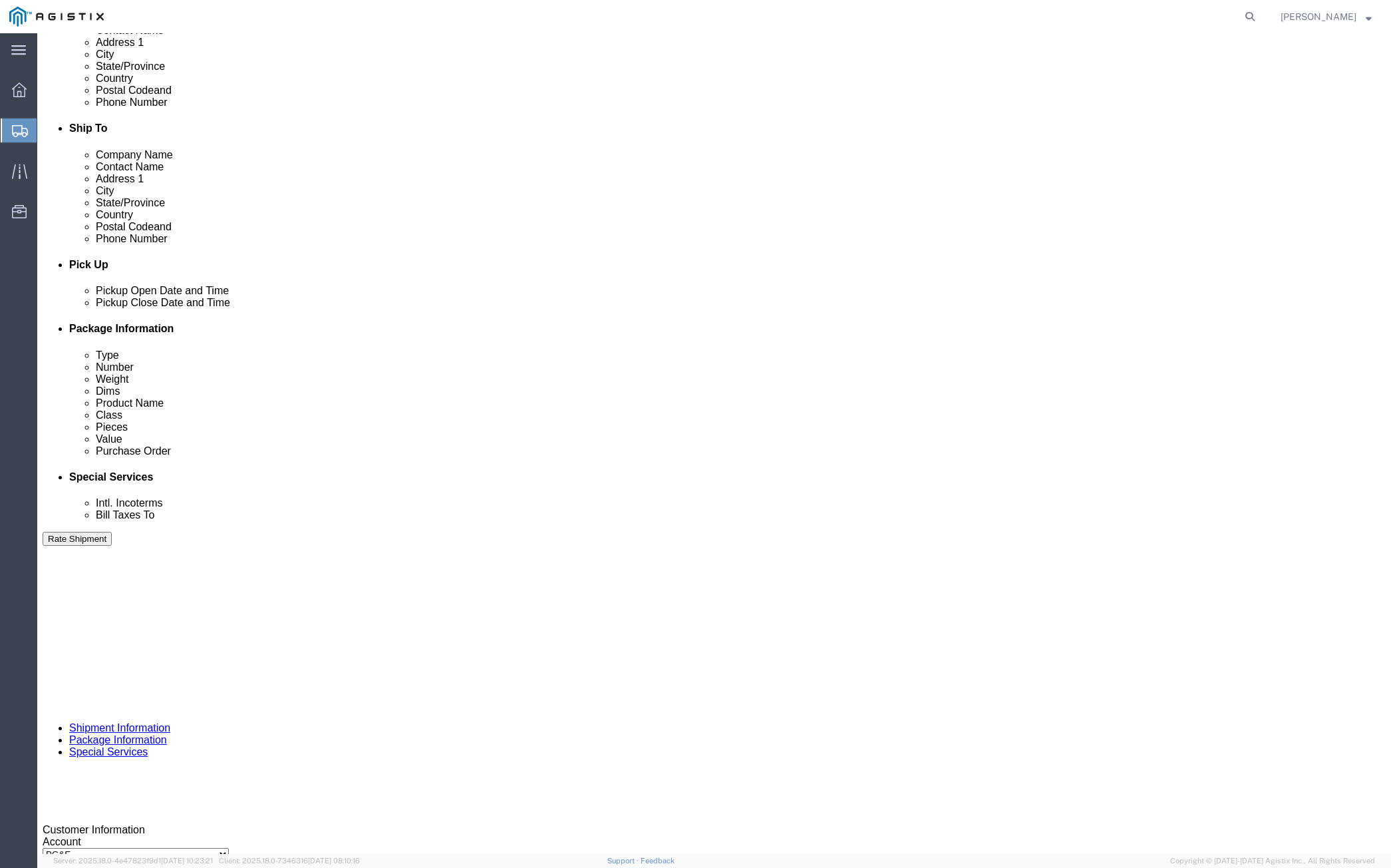
scroll to position [400, 0]
click select "Select Air Less than Truckload Multi-Leg Ocean Freight Rail Small Parcel Truckl…"
select select
click select "Select Air Less than Truckload Multi-Leg Ocean Freight Rail Small Parcel Truckl…"
click button "Rate Shipment"
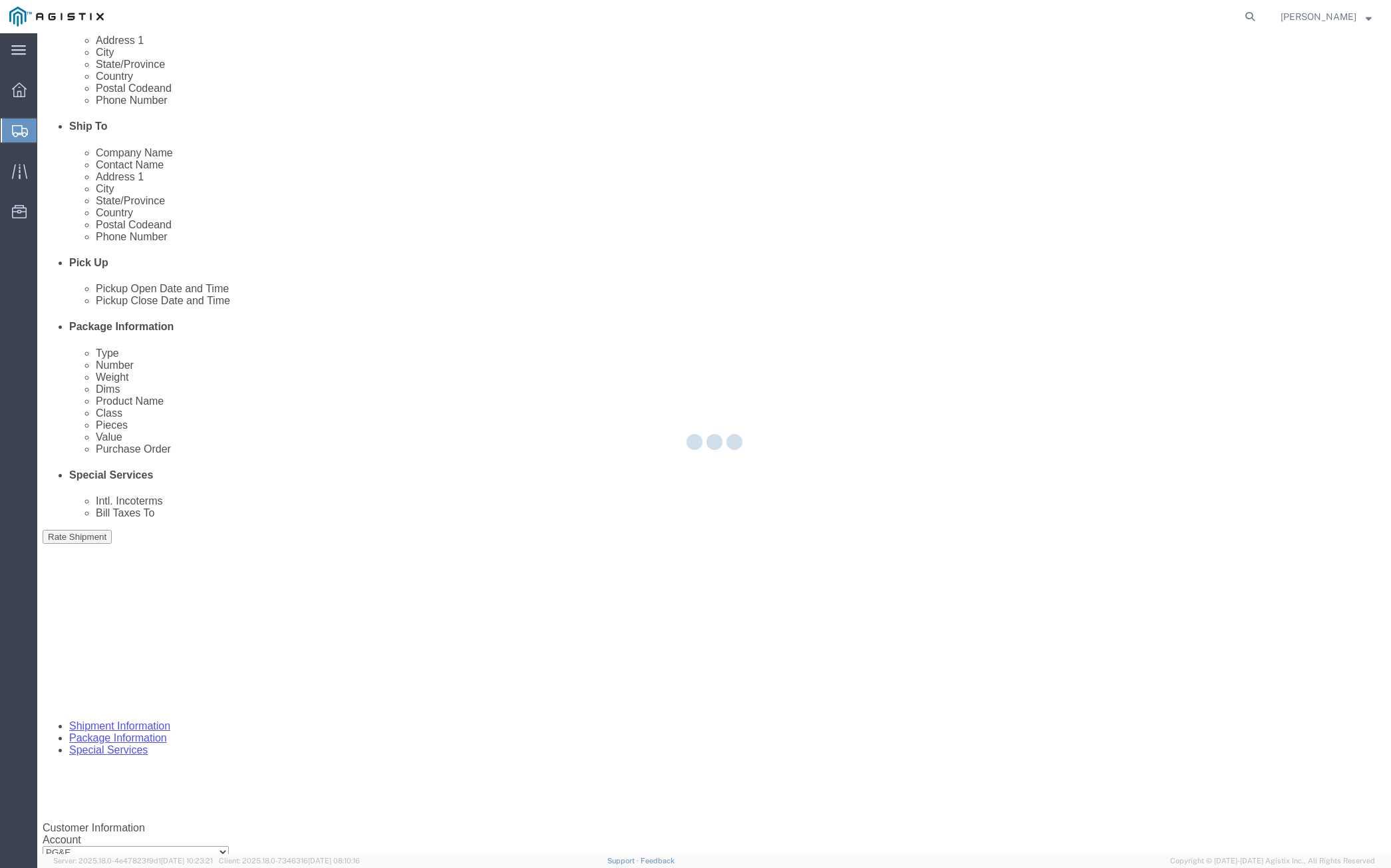
scroll to position [0, 0]
